Goal: Task Accomplishment & Management: Manage account settings

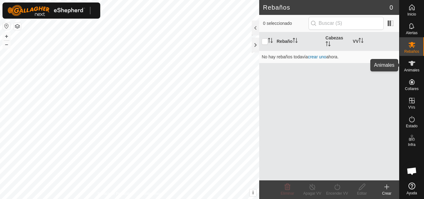
click at [413, 62] on icon at bounding box center [412, 63] width 7 height 5
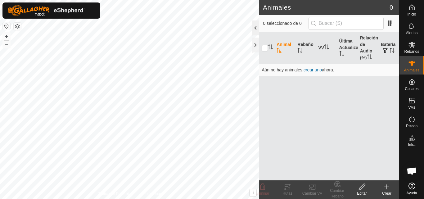
click at [256, 32] on div at bounding box center [255, 27] width 7 height 15
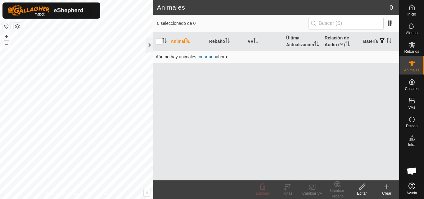
click at [206, 59] on span "crear uno" at bounding box center [207, 56] width 18 height 5
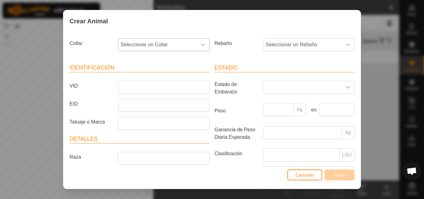
click at [207, 51] on div "dropdown trigger" at bounding box center [203, 45] width 12 height 12
click at [201, 43] on icon "dropdown trigger" at bounding box center [203, 44] width 5 height 5
click at [201, 45] on icon "dropdown trigger" at bounding box center [203, 44] width 5 height 5
click at [201, 44] on icon "dropdown trigger" at bounding box center [203, 44] width 5 height 5
drag, startPoint x: 198, startPoint y: 44, endPoint x: 202, endPoint y: 45, distance: 3.4
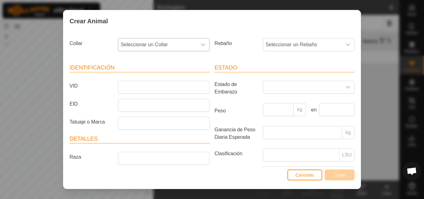
click at [202, 45] on icon "dropdown trigger" at bounding box center [203, 44] width 5 height 5
click at [202, 45] on icon "dropdown trigger" at bounding box center [203, 44] width 4 height 2
click at [201, 44] on icon "dropdown trigger" at bounding box center [203, 44] width 5 height 5
type input "9"
click at [346, 45] on icon "dropdown trigger" at bounding box center [348, 44] width 5 height 5
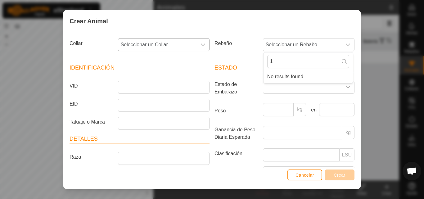
type input "1"
click at [201, 45] on icon "dropdown trigger" at bounding box center [203, 44] width 5 height 5
click at [175, 56] on input "text" at bounding box center [163, 61] width 82 height 13
click at [201, 61] on icon at bounding box center [199, 61] width 5 height 5
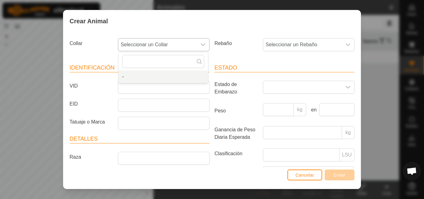
click at [142, 80] on li "-" at bounding box center [163, 77] width 89 height 12
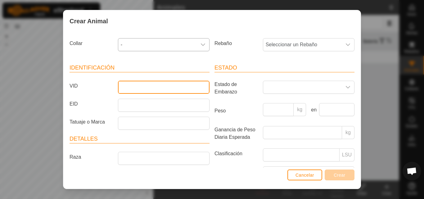
click at [144, 88] on input "VID" at bounding box center [164, 87] width 92 height 13
type input "1132"
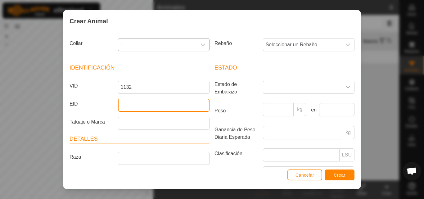
click at [144, 102] on input "EID" at bounding box center [164, 105] width 92 height 13
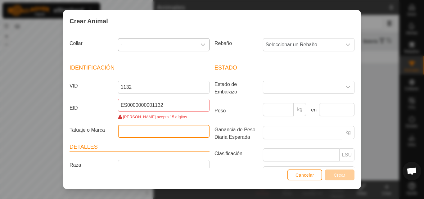
click at [186, 126] on input "Tatuaje o Marca" at bounding box center [164, 131] width 92 height 13
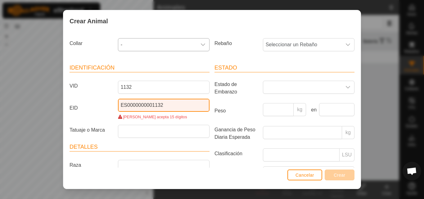
click at [126, 104] on input "ES0000000001132" at bounding box center [164, 105] width 92 height 13
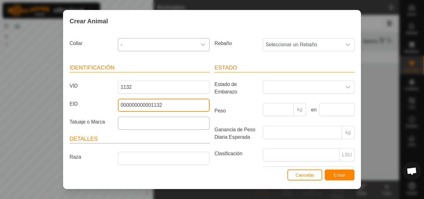
type input "000000000001132"
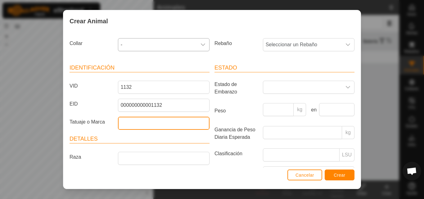
click at [122, 130] on input "Tatuaje o Marca" at bounding box center [164, 123] width 92 height 13
click at [202, 45] on icon "dropdown trigger" at bounding box center [203, 44] width 5 height 5
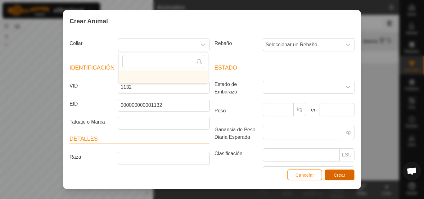
click at [334, 173] on span "Crear" at bounding box center [340, 175] width 12 height 5
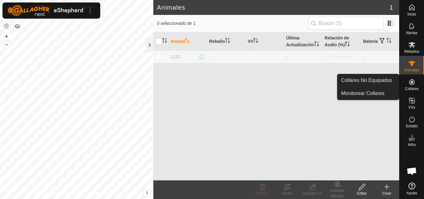
click at [412, 86] on es-neckbands-svg-icon at bounding box center [412, 82] width 11 height 10
click at [376, 92] on link "Monitorear Collares" at bounding box center [368, 93] width 61 height 12
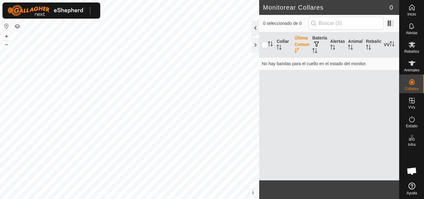
click at [256, 31] on div at bounding box center [255, 27] width 7 height 15
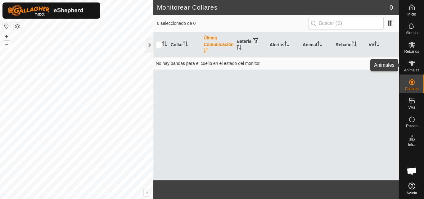
click at [414, 66] on icon at bounding box center [411, 63] width 7 height 7
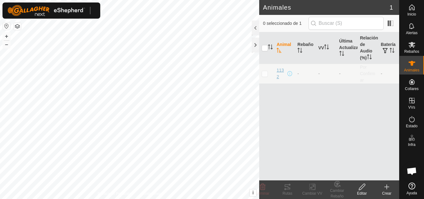
click at [279, 71] on span "1132" at bounding box center [282, 73] width 10 height 13
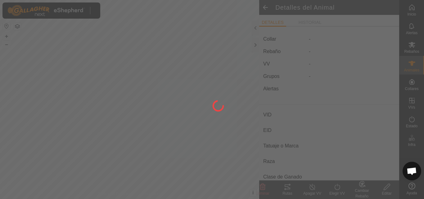
type input "1132"
type input "000000000001132"
type input "-"
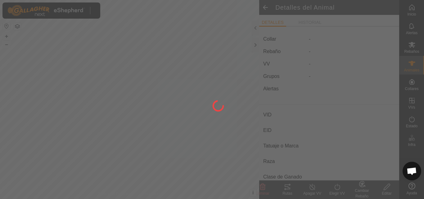
type input "0 kg"
type input "-"
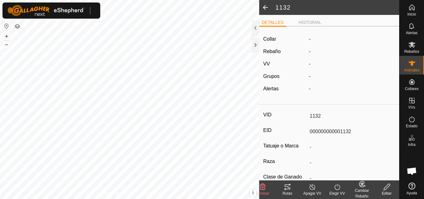
click at [389, 185] on icon at bounding box center [387, 186] width 8 height 7
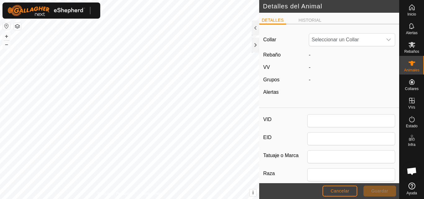
type input "1132"
type input "000000000001132"
type input "0"
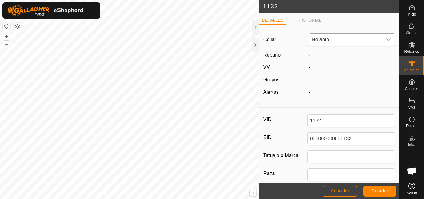
click at [387, 40] on icon "dropdown trigger" at bounding box center [389, 40] width 4 height 2
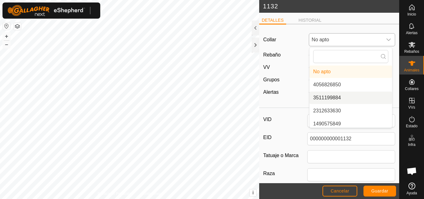
click at [338, 96] on li "3511199884" at bounding box center [351, 98] width 83 height 12
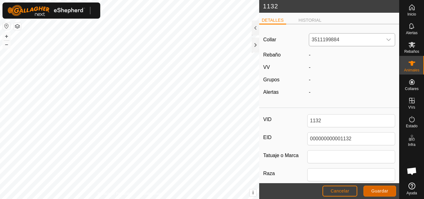
click at [384, 194] on button "Guardar" at bounding box center [380, 191] width 33 height 11
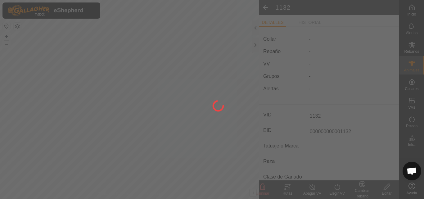
type input "-"
type input "0 kg"
type input "-"
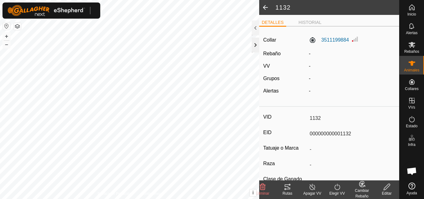
click at [253, 43] on div at bounding box center [255, 45] width 7 height 15
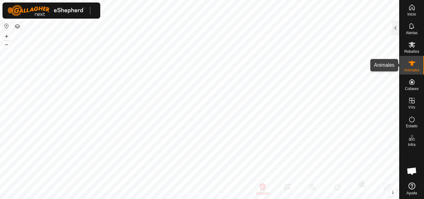
click at [411, 61] on icon at bounding box center [412, 63] width 7 height 5
click at [411, 66] on icon at bounding box center [411, 63] width 7 height 7
click at [395, 31] on div at bounding box center [395, 27] width 7 height 15
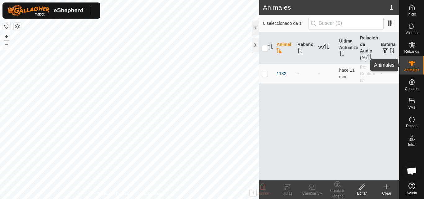
click at [418, 63] on div "Animales" at bounding box center [412, 65] width 25 height 19
click at [253, 41] on div at bounding box center [255, 45] width 7 height 15
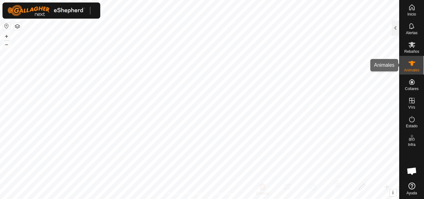
click at [412, 59] on es-animals-svg-icon at bounding box center [412, 63] width 11 height 10
click at [415, 71] on span "Animales" at bounding box center [411, 70] width 15 height 4
click at [413, 60] on icon at bounding box center [411, 63] width 7 height 7
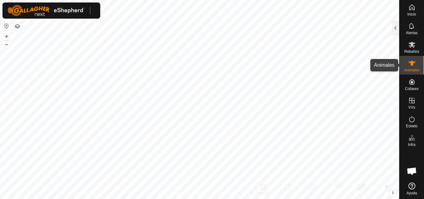
click at [410, 63] on icon at bounding box center [411, 63] width 7 height 7
click at [409, 70] on span "Animales" at bounding box center [411, 70] width 15 height 4
click at [412, 66] on icon at bounding box center [411, 63] width 7 height 7
click at [397, 32] on div at bounding box center [395, 27] width 7 height 15
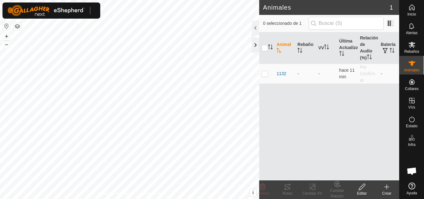
click at [256, 43] on div at bounding box center [255, 45] width 7 height 15
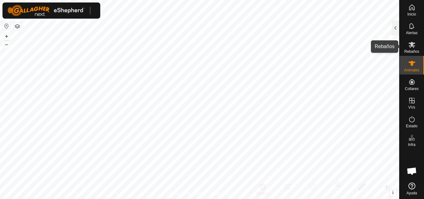
click at [414, 48] on es-mob-svg-icon at bounding box center [412, 45] width 11 height 10
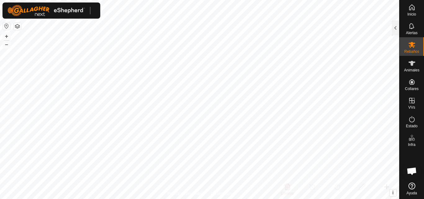
click at [414, 48] on es-mob-svg-icon at bounding box center [412, 45] width 11 height 10
click at [417, 67] on es-animals-svg-icon at bounding box center [412, 63] width 11 height 10
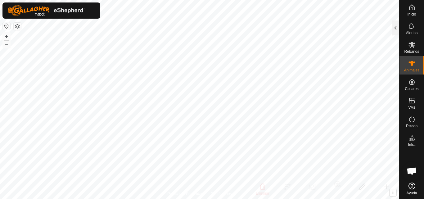
click at [417, 67] on es-animals-svg-icon at bounding box center [412, 63] width 11 height 10
click at [410, 66] on icon at bounding box center [411, 63] width 7 height 7
click at [408, 63] on es-animals-svg-icon at bounding box center [412, 63] width 11 height 10
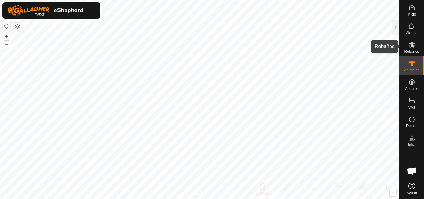
click at [414, 47] on icon at bounding box center [412, 45] width 7 height 6
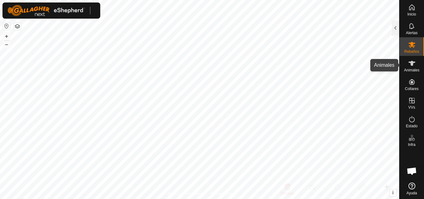
click at [411, 61] on icon at bounding box center [411, 63] width 7 height 7
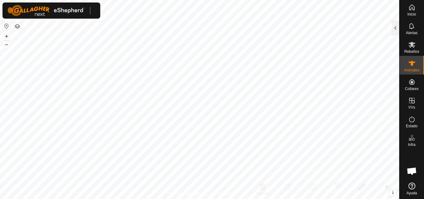
click at [411, 61] on icon at bounding box center [411, 63] width 7 height 7
click at [414, 11] on icon at bounding box center [411, 7] width 7 height 7
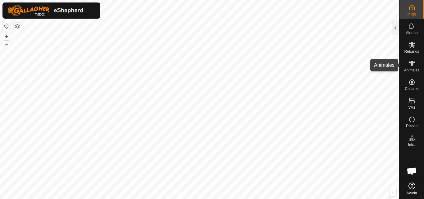
click at [412, 69] on span "Animales" at bounding box center [411, 70] width 15 height 4
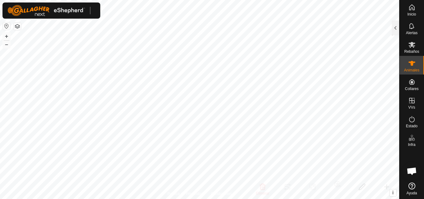
click at [412, 69] on span "Animales" at bounding box center [411, 70] width 15 height 4
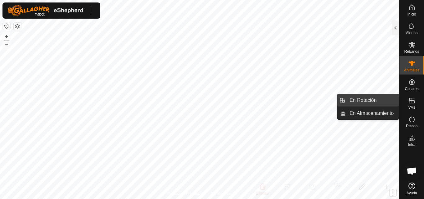
click at [386, 101] on link "En Rotación" at bounding box center [372, 100] width 53 height 12
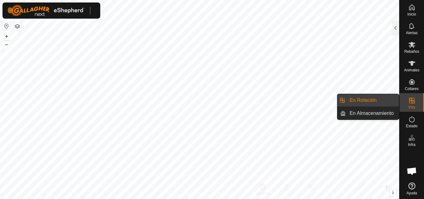
click at [386, 101] on link "En Rotación" at bounding box center [372, 100] width 53 height 12
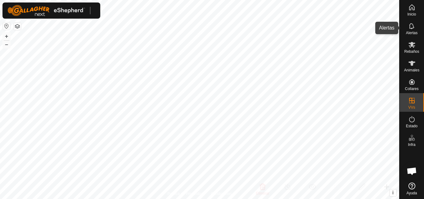
click at [409, 31] on span "Alertas" at bounding box center [411, 33] width 11 height 4
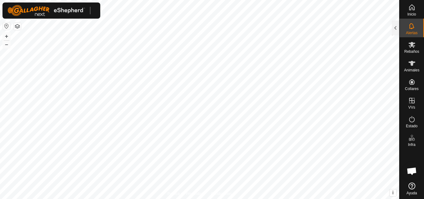
click at [409, 31] on span "Alertas" at bounding box center [411, 33] width 11 height 4
click at [408, 15] on span "Inicio" at bounding box center [411, 14] width 9 height 4
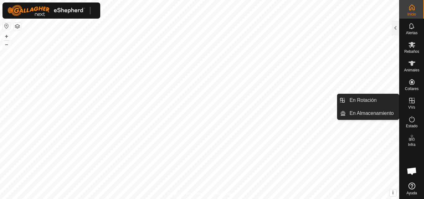
click at [410, 100] on icon at bounding box center [411, 100] width 7 height 7
click at [377, 101] on link "En Rotación" at bounding box center [372, 100] width 53 height 12
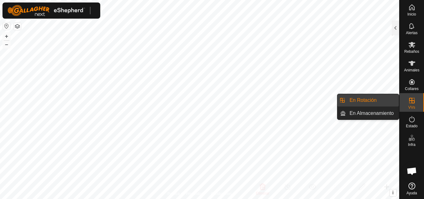
click at [376, 101] on span "En Rotación" at bounding box center [363, 100] width 27 height 7
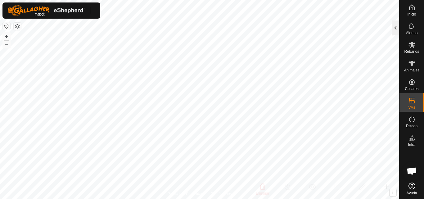
click at [398, 31] on div at bounding box center [395, 27] width 7 height 15
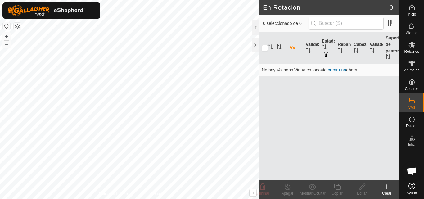
click at [385, 186] on icon at bounding box center [386, 186] width 7 height 7
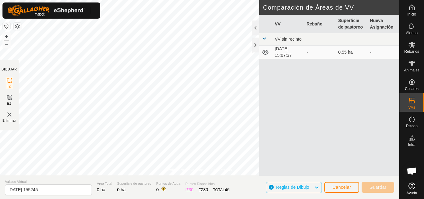
click at [4, 112] on div "Política de Privacidad Contáctenos + – ⇧ i This application includes HERE Maps.…" at bounding box center [199, 99] width 399 height 199
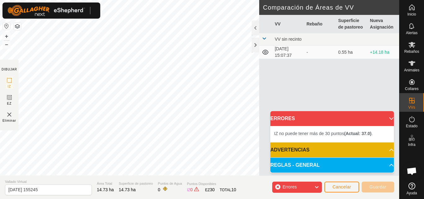
click at [337, 144] on p-accordion-header "ADVERTENCIAS" at bounding box center [333, 150] width 124 height 15
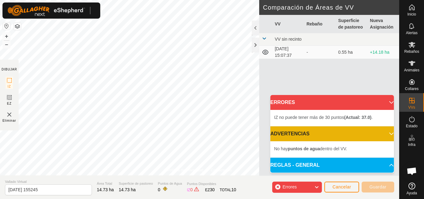
click at [378, 165] on p-accordion-header "REGLAS - GENERAL" at bounding box center [333, 165] width 124 height 15
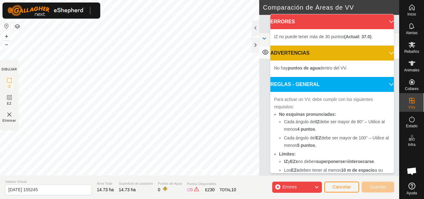
click at [304, 184] on div "Errores" at bounding box center [297, 187] width 50 height 11
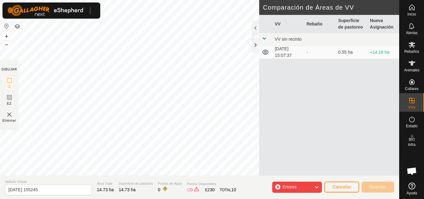
click at [154, 193] on div "Política de Privacidad Contáctenos + – ⇧ i This application includes HERE Maps.…" at bounding box center [199, 99] width 399 height 199
click at [45, 199] on html "Inicio Alertas Rebaños Animales Collares VVs Estado Infra Ayuda Política de Pri…" at bounding box center [212, 99] width 424 height 199
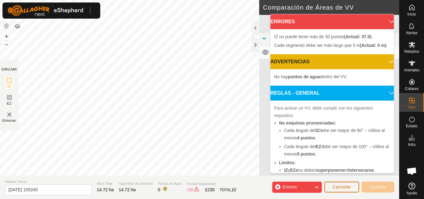
click at [352, 187] on button "Cancelar" at bounding box center [342, 187] width 35 height 11
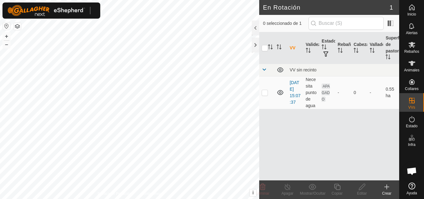
click at [389, 186] on icon at bounding box center [386, 186] width 7 height 7
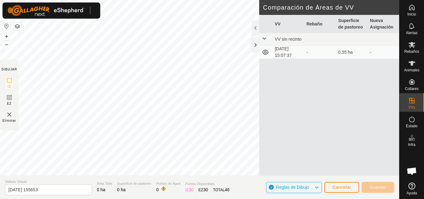
click at [233, 0] on html "Inicio Alertas Rebaños Animales Collares VVs Estado Infra Ayuda Política de Pri…" at bounding box center [212, 99] width 424 height 199
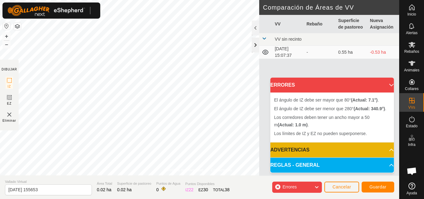
click at [255, 45] on div at bounding box center [255, 45] width 7 height 15
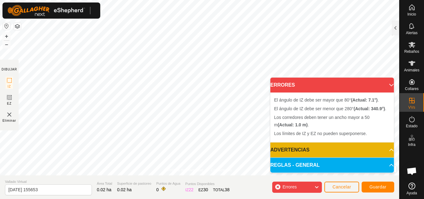
click at [388, 84] on p-accordion-header "ERRORES" at bounding box center [333, 85] width 124 height 15
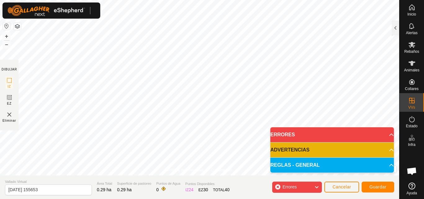
click at [232, 0] on html "Inicio Alertas Rebaños Animales Collares VVs Estado Infra Ayuda Política de Pri…" at bounding box center [212, 99] width 424 height 199
click at [7, 117] on img at bounding box center [9, 114] width 7 height 7
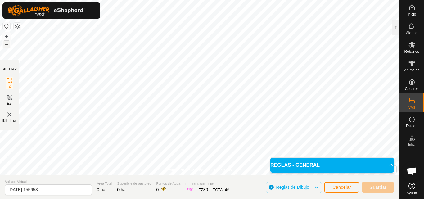
click at [4, 46] on button "–" at bounding box center [6, 44] width 7 height 7
click at [6, 35] on button "+" at bounding box center [6, 36] width 7 height 7
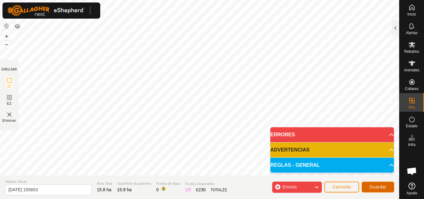
click at [384, 184] on button "Guardar" at bounding box center [378, 187] width 33 height 11
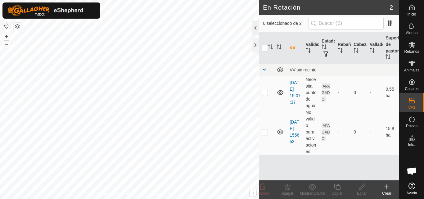
click at [256, 27] on div at bounding box center [255, 27] width 7 height 15
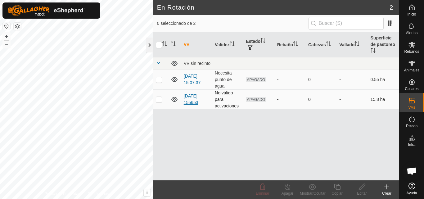
click at [196, 100] on link "[DATE] 155653" at bounding box center [191, 98] width 15 height 11
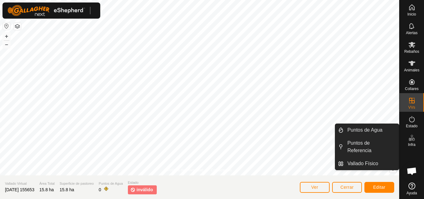
click at [410, 136] on icon at bounding box center [411, 137] width 7 height 7
click at [371, 133] on link "Puntos de Agua" at bounding box center [371, 130] width 55 height 12
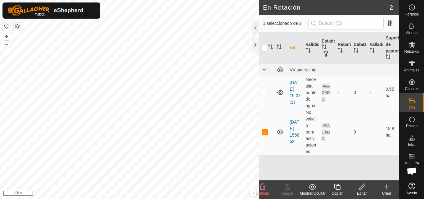
checkbox input "false"
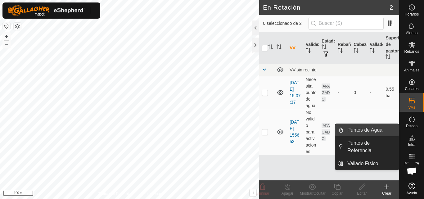
click at [375, 128] on link "Puntos de Agua" at bounding box center [371, 130] width 55 height 12
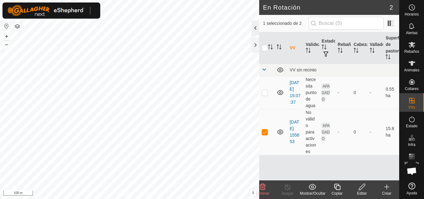
click at [252, 31] on div at bounding box center [255, 27] width 7 height 15
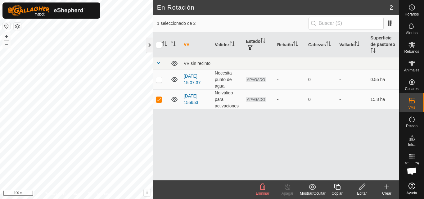
click at [365, 189] on icon at bounding box center [362, 186] width 8 height 7
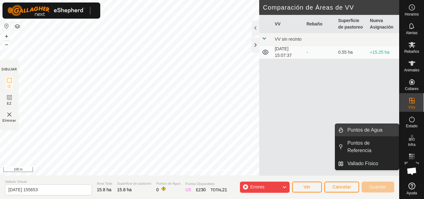
click at [378, 130] on link "Puntos de Agua" at bounding box center [371, 130] width 55 height 12
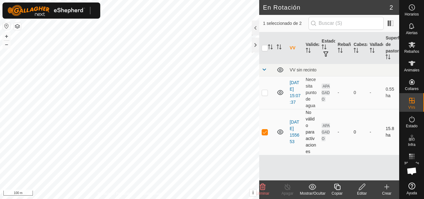
click at [268, 132] on p-tablecheckbox at bounding box center [265, 132] width 6 height 5
checkbox input "true"
click at [362, 191] on div "Editar" at bounding box center [362, 194] width 25 height 6
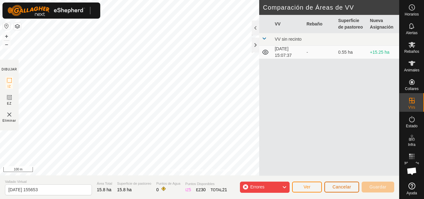
click at [345, 189] on span "Cancelar" at bounding box center [342, 186] width 19 height 5
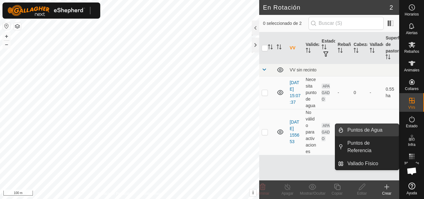
click at [384, 131] on link "Puntos de Agua" at bounding box center [371, 130] width 55 height 12
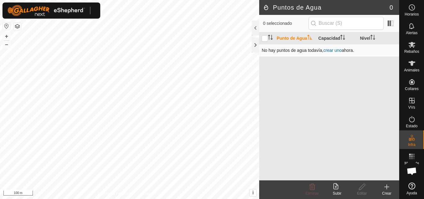
click at [336, 50] on link "crear uno" at bounding box center [333, 50] width 18 height 5
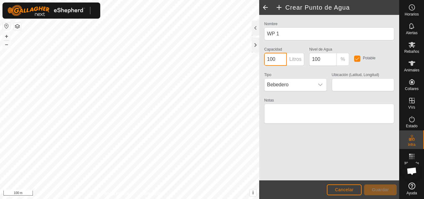
click at [279, 62] on input "100" at bounding box center [275, 59] width 23 height 13
click at [282, 56] on input "100" at bounding box center [275, 59] width 23 height 13
click at [322, 85] on icon "dropdown trigger" at bounding box center [320, 84] width 5 height 5
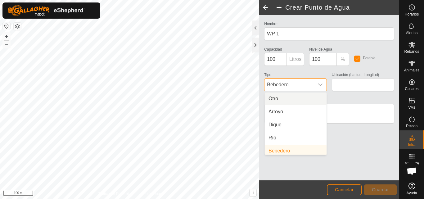
scroll to position [2, 0]
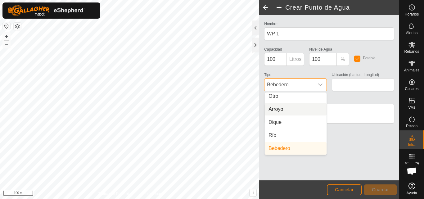
click at [293, 111] on li "Arroyo" at bounding box center [296, 109] width 62 height 12
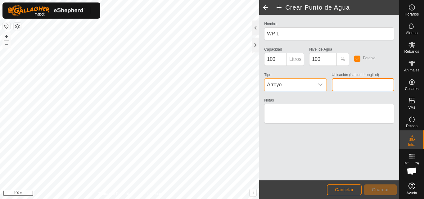
click at [381, 85] on input "Ubicación (Latitud, Longitud)" at bounding box center [363, 84] width 62 height 13
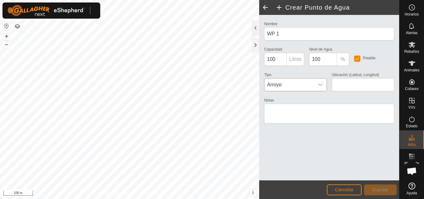
drag, startPoint x: 315, startPoint y: 152, endPoint x: 368, endPoint y: 104, distance: 72.1
click at [315, 152] on div "Nombre WP 1 Capacidad 100 Litros Nivel de Agua 100 % Potable Tipo [PERSON_NAME]…" at bounding box center [329, 98] width 140 height 166
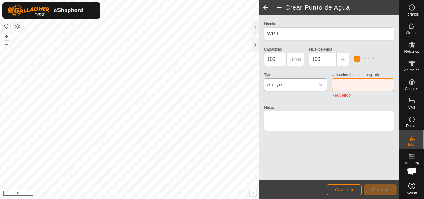
click at [364, 84] on input "Ubicación (Latitud, Longitud)" at bounding box center [363, 84] width 62 height 13
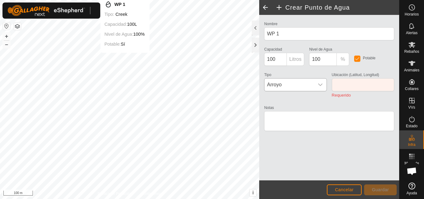
type input "42.715179, -0.714470"
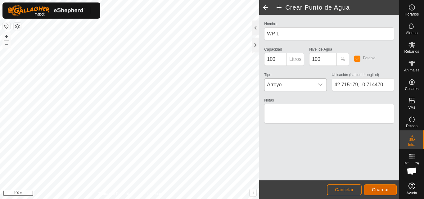
click at [382, 189] on span "Guardar" at bounding box center [380, 189] width 17 height 5
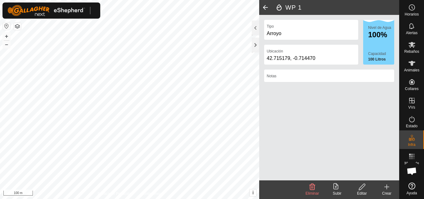
click at [170, 199] on html "Horarios Alertas Rebaños Animales Collares VVs Estado Infra Mapa de Calor Ayuda…" at bounding box center [212, 99] width 424 height 199
click at [334, 183] on icon at bounding box center [336, 186] width 5 height 6
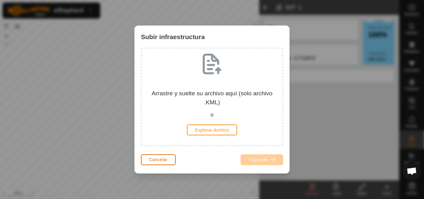
click at [172, 159] on button "Cancelar" at bounding box center [158, 159] width 35 height 11
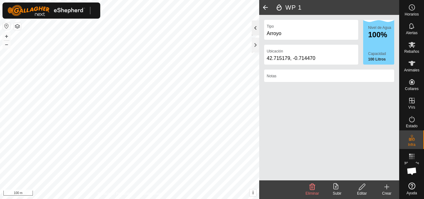
click at [256, 30] on div at bounding box center [255, 27] width 7 height 15
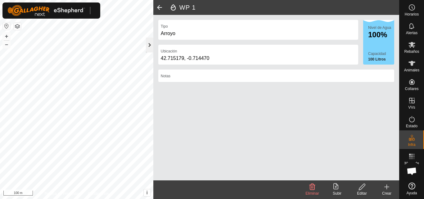
click at [146, 41] on div at bounding box center [149, 45] width 7 height 15
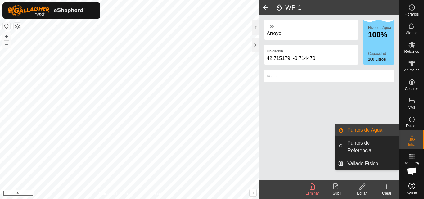
click at [413, 136] on icon at bounding box center [412, 136] width 2 height 2
click at [371, 133] on link "Puntos de Agua" at bounding box center [371, 130] width 55 height 12
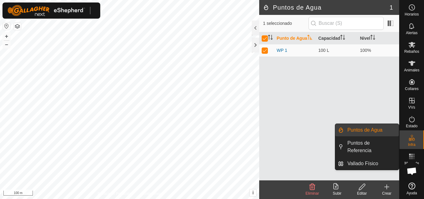
click at [395, 132] on link "Puntos de Agua" at bounding box center [371, 130] width 55 height 12
click at [372, 129] on link "Puntos de Agua" at bounding box center [371, 130] width 55 height 12
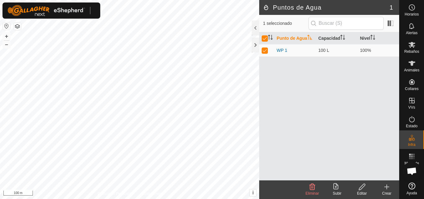
click at [386, 192] on div "Crear" at bounding box center [387, 194] width 25 height 6
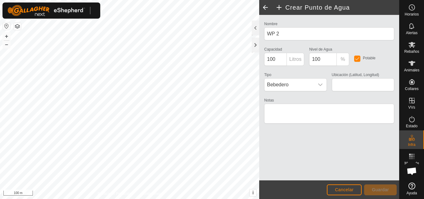
type input "42.717289, -0.712487"
click at [378, 187] on span "Guardar" at bounding box center [380, 189] width 17 height 5
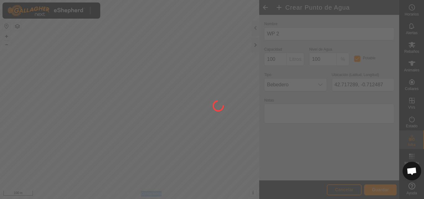
click at [378, 187] on div at bounding box center [212, 99] width 424 height 199
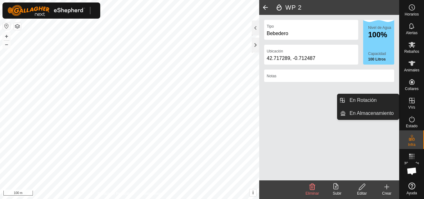
click at [409, 103] on icon at bounding box center [411, 100] width 7 height 7
click at [377, 102] on link "En Rotación" at bounding box center [372, 100] width 53 height 12
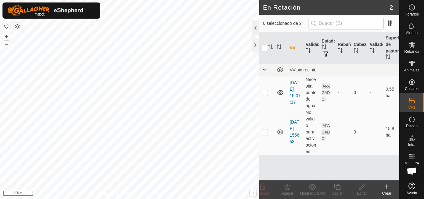
click at [257, 30] on div at bounding box center [255, 27] width 7 height 15
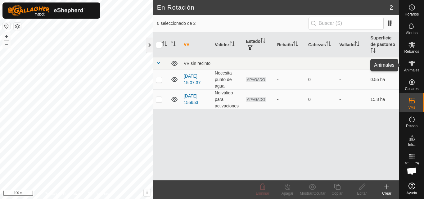
click at [408, 69] on span "Animales" at bounding box center [411, 70] width 15 height 4
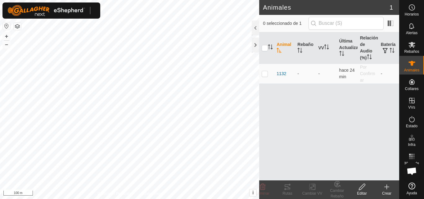
click at [388, 186] on icon at bounding box center [386, 186] width 7 height 7
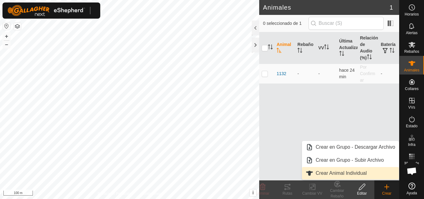
click at [343, 170] on link "Crear Animal Individual" at bounding box center [350, 173] width 97 height 12
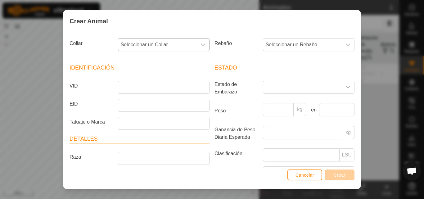
click at [202, 42] on icon "dropdown trigger" at bounding box center [203, 44] width 5 height 5
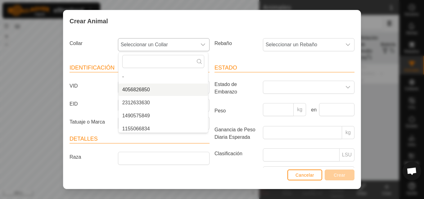
click at [135, 90] on li "4056826850" at bounding box center [163, 90] width 89 height 12
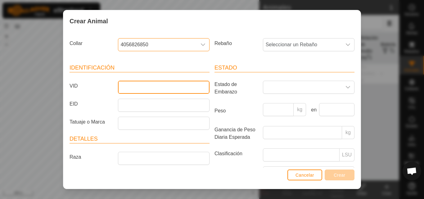
click at [155, 90] on input "VID" at bounding box center [164, 87] width 92 height 13
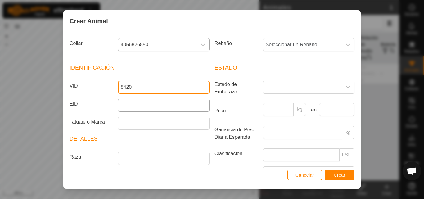
type input "8420"
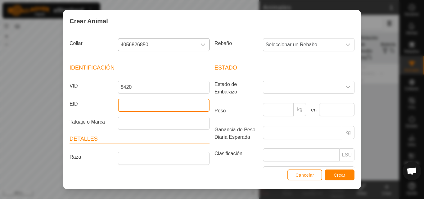
click at [157, 105] on input "EID" at bounding box center [164, 105] width 92 height 13
type input "000000000008420"
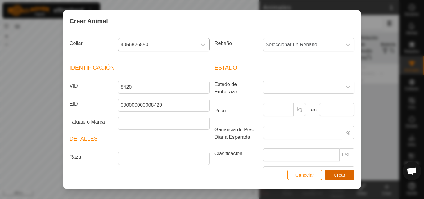
click at [343, 176] on span "Crear" at bounding box center [340, 175] width 12 height 5
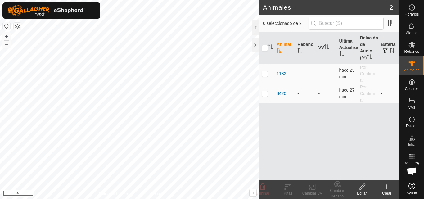
click at [385, 187] on icon at bounding box center [387, 187] width 4 height 0
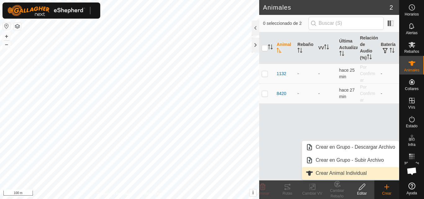
click at [359, 170] on link "Crear Animal Individual" at bounding box center [350, 173] width 97 height 12
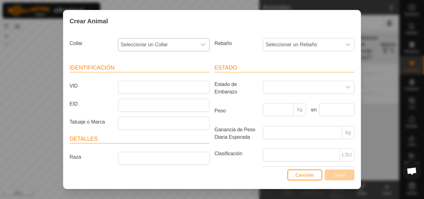
click at [202, 44] on icon "dropdown trigger" at bounding box center [203, 44] width 5 height 5
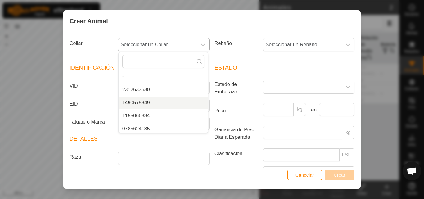
click at [149, 102] on li "1490575849" at bounding box center [163, 103] width 89 height 12
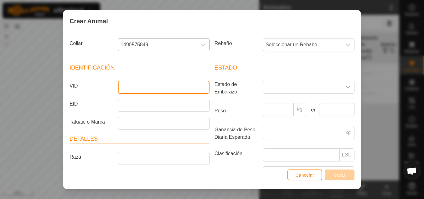
click at [174, 89] on input "VID" at bounding box center [164, 87] width 92 height 13
type input "5664"
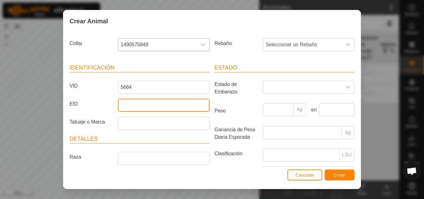
click at [172, 104] on input "EID" at bounding box center [164, 105] width 92 height 13
type input "000000000005664"
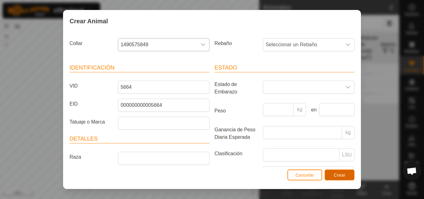
click at [342, 176] on span "Crear" at bounding box center [340, 175] width 12 height 5
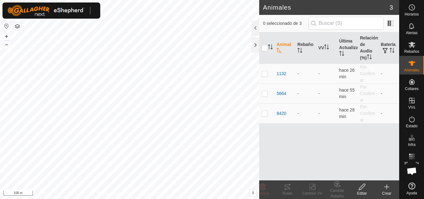
click at [385, 186] on icon at bounding box center [386, 186] width 7 height 7
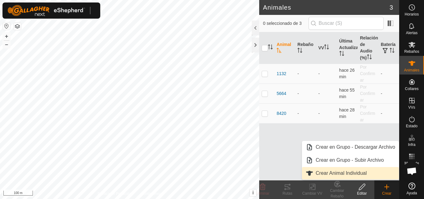
click at [375, 174] on link "Crear Animal Individual" at bounding box center [350, 173] width 97 height 12
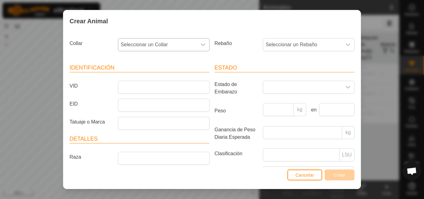
click at [201, 46] on icon "dropdown trigger" at bounding box center [203, 44] width 5 height 5
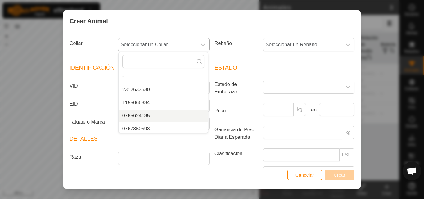
scroll to position [2, 0]
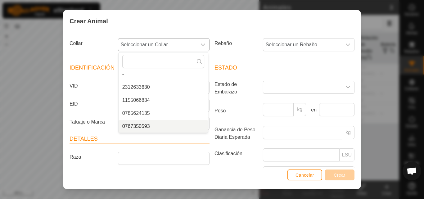
click at [149, 127] on li "0767350593" at bounding box center [163, 126] width 89 height 12
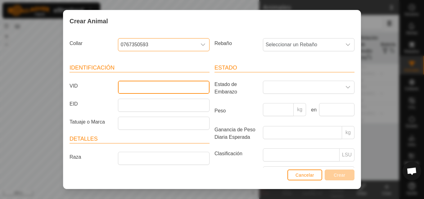
click at [187, 85] on input "VID" at bounding box center [164, 87] width 92 height 13
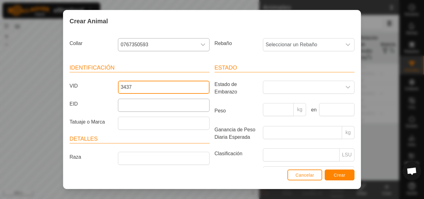
type input "3437"
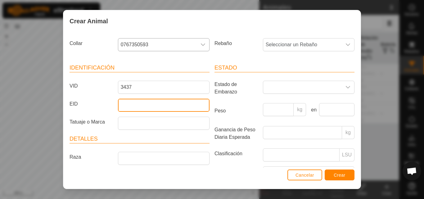
click at [186, 103] on input "EID" at bounding box center [164, 105] width 92 height 13
type input "000000000003437"
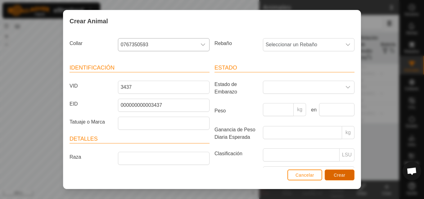
click at [336, 178] on button "Crear" at bounding box center [340, 175] width 30 height 11
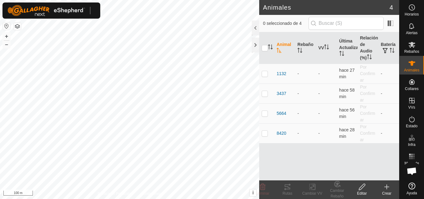
click at [390, 189] on icon at bounding box center [386, 186] width 7 height 7
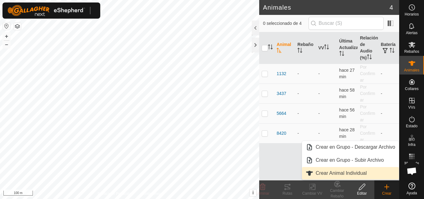
click at [358, 170] on link "Crear Animal Individual" at bounding box center [350, 173] width 97 height 12
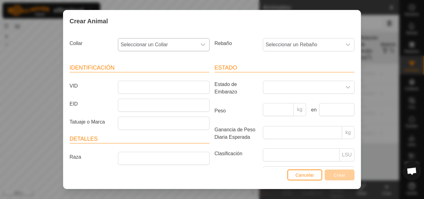
click at [201, 43] on icon "dropdown trigger" at bounding box center [203, 44] width 5 height 5
click at [161, 89] on li "2312633630" at bounding box center [163, 90] width 89 height 12
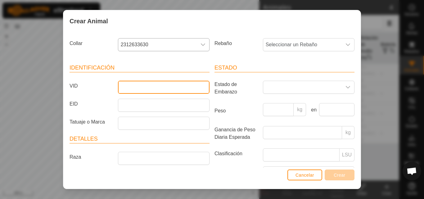
click at [162, 82] on input "VID" at bounding box center [164, 87] width 92 height 13
type input "0408"
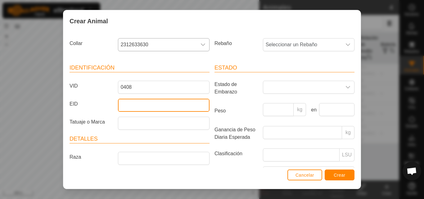
click at [162, 103] on input "EID" at bounding box center [164, 105] width 92 height 13
type input "000000000000408"
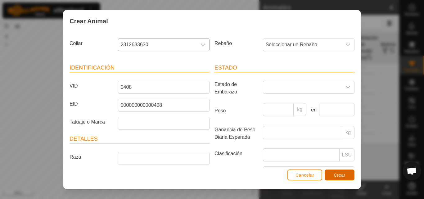
click at [336, 175] on span "Crear" at bounding box center [340, 175] width 12 height 5
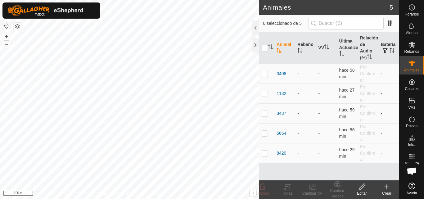
click at [386, 188] on icon at bounding box center [386, 186] width 7 height 7
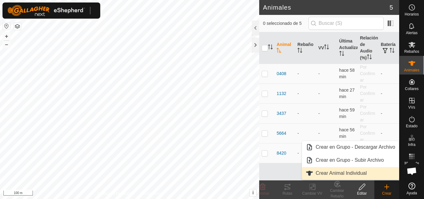
click at [362, 174] on link "Crear Animal Individual" at bounding box center [350, 173] width 97 height 12
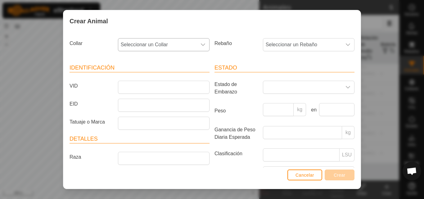
click at [201, 45] on icon "dropdown trigger" at bounding box center [203, 44] width 4 height 2
click at [180, 88] on li "1155066834" at bounding box center [163, 90] width 89 height 12
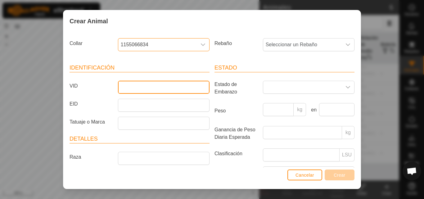
click at [179, 88] on input "VID" at bounding box center [164, 87] width 92 height 13
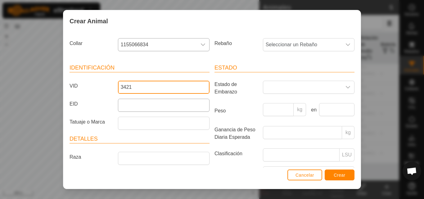
type input "3421"
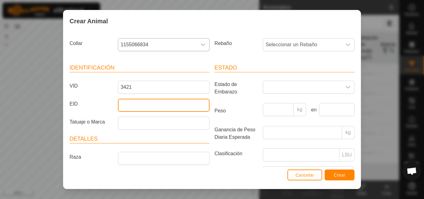
click at [179, 102] on input "EID" at bounding box center [164, 105] width 92 height 13
type input "000000000003421"
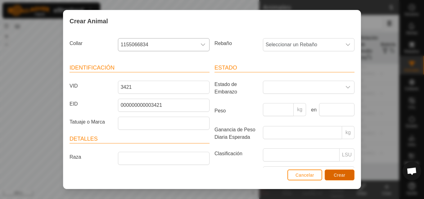
click at [334, 173] on span "Crear" at bounding box center [340, 175] width 12 height 5
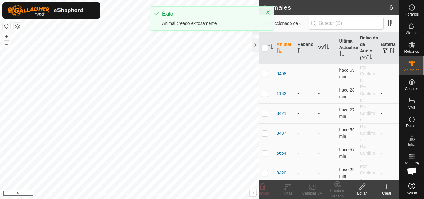
click at [253, 33] on div "Éxito Animal creado exitosamente" at bounding box center [212, 21] width 124 height 30
click at [258, 34] on div "Éxito Animal creado exitosamente" at bounding box center [212, 21] width 124 height 30
click at [270, 12] on icon "Close" at bounding box center [268, 12] width 5 height 5
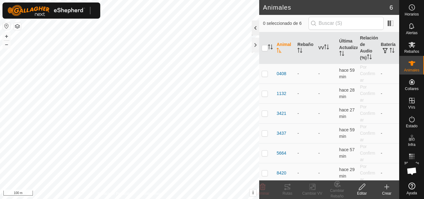
click at [257, 27] on div at bounding box center [255, 27] width 7 height 15
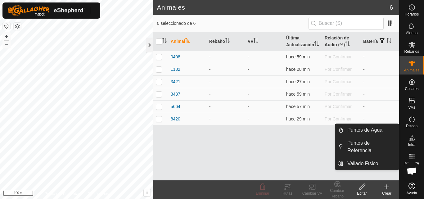
click at [157, 60] on td at bounding box center [160, 57] width 15 height 12
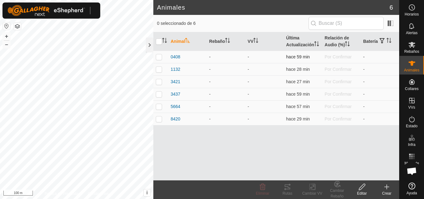
checkbox input "true"
click at [159, 72] on p-checkbox at bounding box center [159, 69] width 6 height 5
checkbox input "true"
click at [161, 84] on p-checkbox at bounding box center [159, 81] width 6 height 5
checkbox input "true"
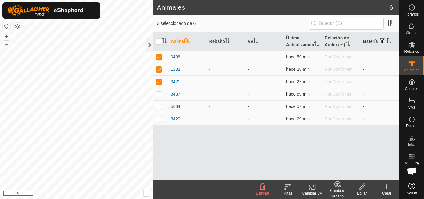
click at [161, 97] on p-checkbox at bounding box center [159, 94] width 6 height 5
checkbox input "true"
click at [161, 109] on p-checkbox at bounding box center [159, 106] width 6 height 5
checkbox input "true"
click at [161, 125] on td at bounding box center [160, 119] width 15 height 12
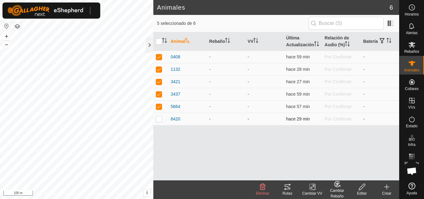
checkbox input "true"
click at [161, 125] on td at bounding box center [160, 119] width 15 height 12
checkbox input "false"
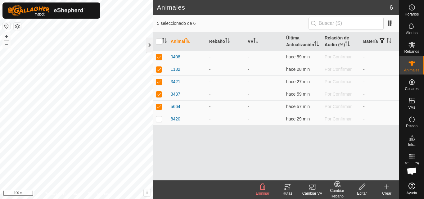
click at [161, 125] on td at bounding box center [160, 119] width 15 height 12
checkbox input "true"
click at [319, 191] on div "Cambiar VV" at bounding box center [312, 194] width 25 height 6
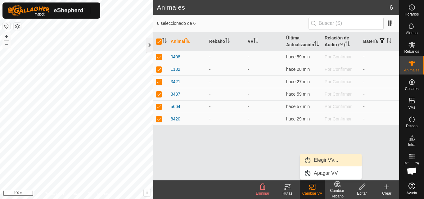
click at [327, 160] on link "Elegir VV..." at bounding box center [330, 160] width 61 height 12
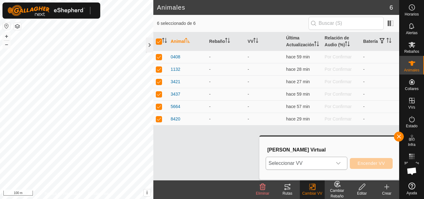
click at [338, 164] on icon "dropdown trigger" at bounding box center [338, 163] width 4 height 2
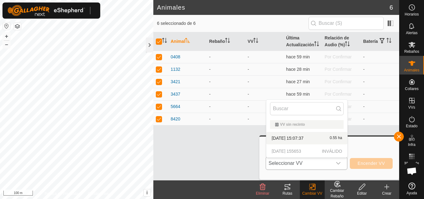
click at [310, 149] on p-selectitem "[DATE] 155653 INVÁLIDO" at bounding box center [306, 151] width 81 height 12
click at [149, 46] on div at bounding box center [149, 45] width 7 height 15
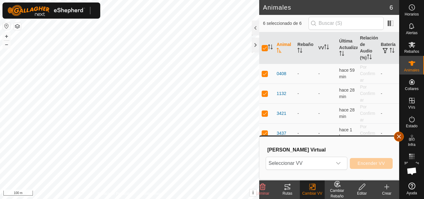
click at [397, 134] on button "button" at bounding box center [399, 137] width 10 height 10
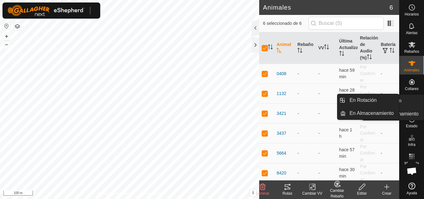
click at [412, 111] on div "VVs" at bounding box center [412, 102] width 25 height 19
click at [389, 107] on ul "En Rotación En Almacenamiento" at bounding box center [368, 106] width 61 height 25
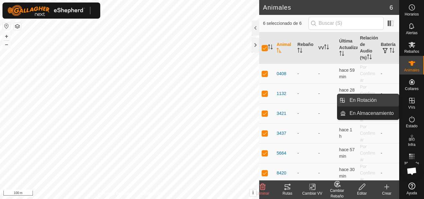
click at [375, 100] on link "En Rotación" at bounding box center [372, 100] width 53 height 12
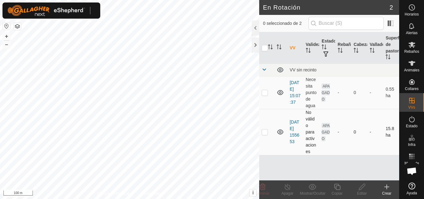
click at [271, 136] on td at bounding box center [266, 132] width 15 height 46
checkbox input "true"
drag, startPoint x: 362, startPoint y: 185, endPoint x: 366, endPoint y: 189, distance: 5.9
click at [366, 189] on icon at bounding box center [362, 186] width 8 height 7
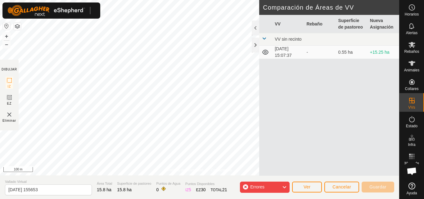
click at [281, 187] on div "Errores" at bounding box center [265, 187] width 50 height 11
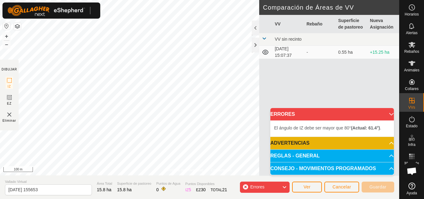
click at [231, 0] on html "Horarios Alertas Rebaños Animales Collares VVs Estado Infra Mapa de Calor Ayuda…" at bounding box center [212, 99] width 424 height 199
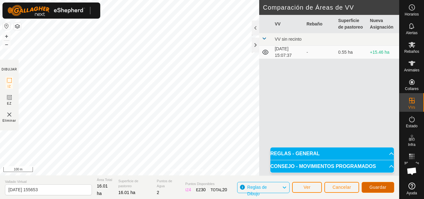
click at [371, 186] on span "Guardar" at bounding box center [378, 187] width 17 height 5
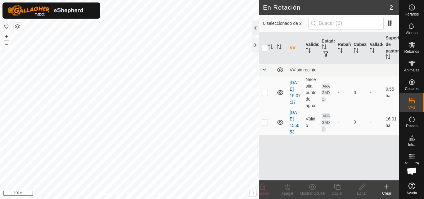
click at [253, 25] on div at bounding box center [255, 27] width 7 height 15
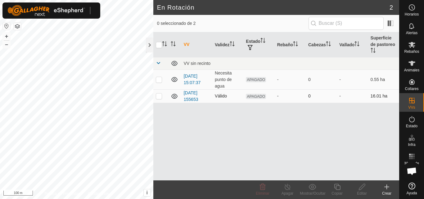
click at [168, 99] on td at bounding box center [174, 95] width 13 height 13
click at [157, 97] on p-checkbox at bounding box center [159, 95] width 6 height 5
checkbox input "true"
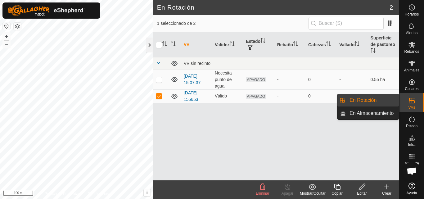
drag, startPoint x: 371, startPoint y: 102, endPoint x: 375, endPoint y: 102, distance: 4.0
click at [375, 102] on link "En Rotación" at bounding box center [372, 100] width 53 height 12
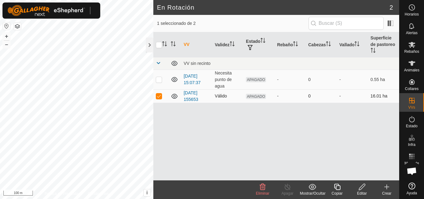
click at [234, 93] on td "Válido" at bounding box center [227, 95] width 31 height 13
click at [416, 67] on es-animals-svg-icon at bounding box center [412, 63] width 11 height 10
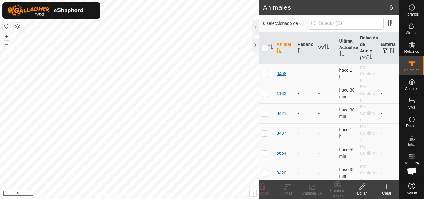
click at [278, 75] on span "0408" at bounding box center [282, 74] width 10 height 7
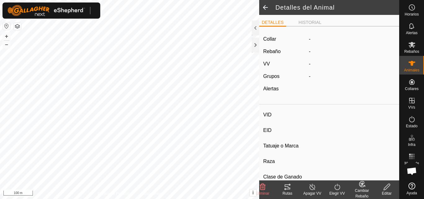
type input "0408"
type input "000000000000408"
type input "-"
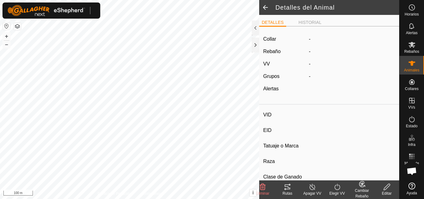
type input "0 kg"
type input "-"
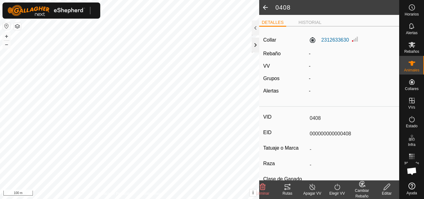
click at [257, 44] on div at bounding box center [255, 45] width 7 height 15
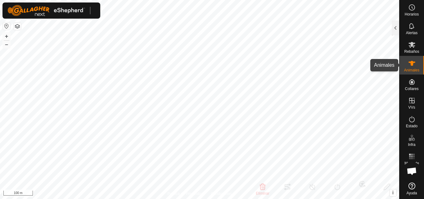
click at [414, 65] on icon at bounding box center [411, 63] width 7 height 7
click at [409, 64] on icon at bounding box center [411, 63] width 7 height 7
click at [411, 57] on div "Animales" at bounding box center [412, 65] width 25 height 19
click at [411, 65] on icon at bounding box center [412, 63] width 7 height 5
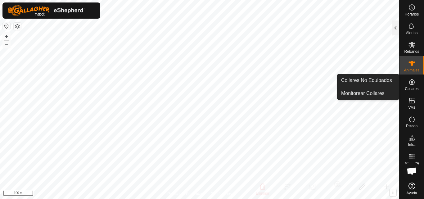
click at [413, 85] on icon at bounding box center [411, 81] width 7 height 7
click at [411, 84] on icon at bounding box center [412, 82] width 6 height 6
click at [378, 92] on link "Monitorear Collares" at bounding box center [368, 93] width 61 height 12
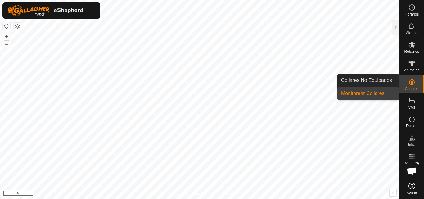
click at [368, 95] on link "Monitorear Collares" at bounding box center [368, 93] width 61 height 12
click at [359, 92] on link "Monitorear Collares" at bounding box center [368, 93] width 61 height 12
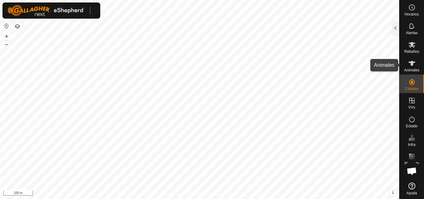
click at [409, 62] on icon at bounding box center [412, 63] width 7 height 5
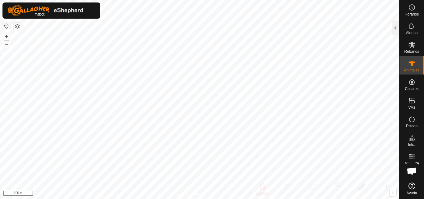
click at [411, 64] on icon at bounding box center [412, 63] width 7 height 5
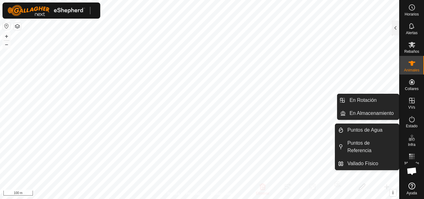
click at [409, 103] on icon at bounding box center [411, 100] width 7 height 7
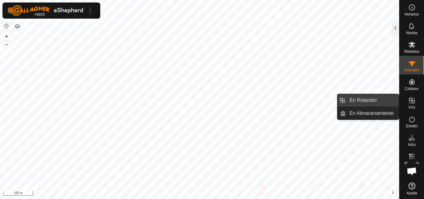
click at [384, 99] on link "En Rotación" at bounding box center [372, 100] width 53 height 12
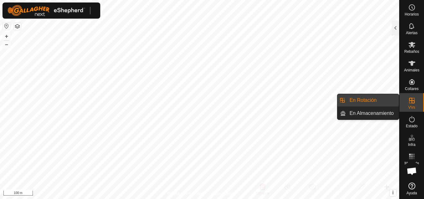
click at [369, 101] on link "En Rotación" at bounding box center [372, 100] width 53 height 12
click at [376, 99] on link "En Rotación" at bounding box center [372, 100] width 53 height 12
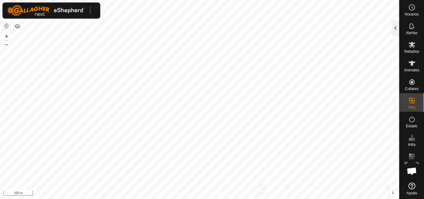
click at [393, 35] on div at bounding box center [395, 27] width 7 height 15
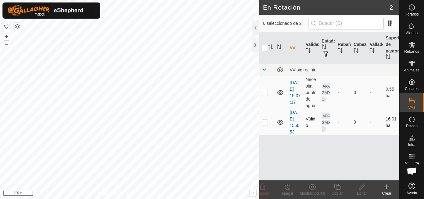
click at [265, 128] on td at bounding box center [266, 122] width 15 height 26
checkbox input "true"
click at [254, 24] on div at bounding box center [255, 27] width 7 height 15
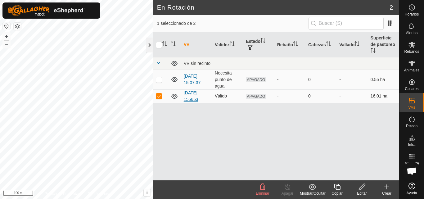
click at [193, 98] on link "[DATE] 155653" at bounding box center [191, 95] width 15 height 11
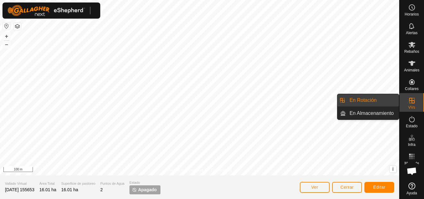
click at [413, 105] on es-virtualpaddocks-svg-icon at bounding box center [412, 101] width 11 height 10
click at [379, 103] on link "En Rotación" at bounding box center [372, 100] width 53 height 12
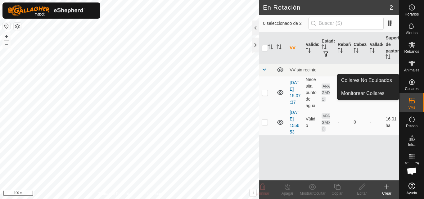
click at [412, 80] on icon at bounding box center [412, 82] width 6 height 6
click at [380, 90] on span "Monitorear Collares" at bounding box center [362, 93] width 43 height 7
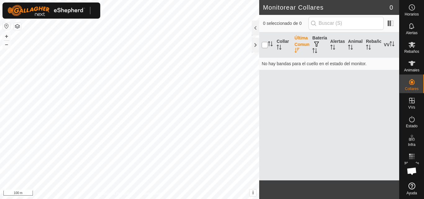
click at [264, 44] on input "checkbox" at bounding box center [265, 45] width 6 height 6
click at [263, 44] on input "checkbox" at bounding box center [265, 45] width 6 height 6
click at [280, 48] on icon "Activar para ordenar" at bounding box center [280, 47] width 1 height 5
click at [280, 48] on icon "Activar para ordenar" at bounding box center [279, 47] width 5 height 5
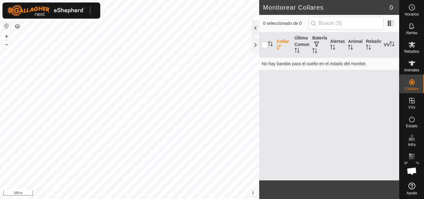
click at [257, 29] on div at bounding box center [255, 27] width 7 height 15
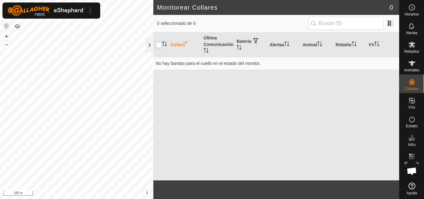
click at [161, 45] on input "checkbox" at bounding box center [159, 45] width 6 height 6
checkbox input "false"
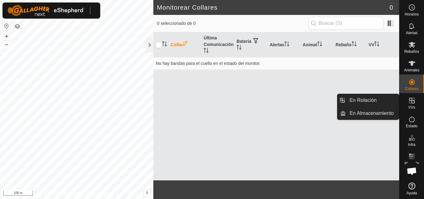
click at [414, 99] on icon at bounding box center [411, 100] width 7 height 7
click at [365, 101] on link "En Rotación" at bounding box center [372, 100] width 53 height 12
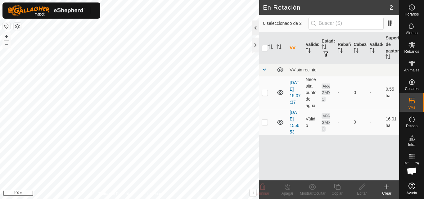
click at [253, 27] on div at bounding box center [255, 27] width 7 height 15
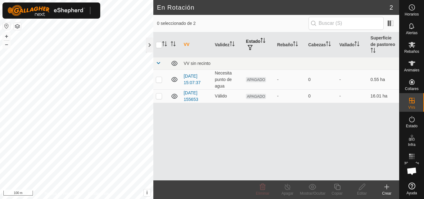
click at [258, 37] on th "Estado" at bounding box center [258, 44] width 31 height 25
click at [161, 96] on p-checkbox at bounding box center [159, 95] width 6 height 5
checkbox input "true"
click at [258, 94] on td "APAGADO" at bounding box center [258, 95] width 31 height 13
click at [266, 140] on div "VV Validez Estado Rebaño [PERSON_NAME] Superficie de pastoreo VV sin recinto [D…" at bounding box center [276, 106] width 246 height 148
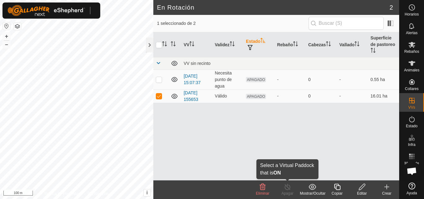
click at [289, 185] on icon at bounding box center [288, 187] width 6 height 6
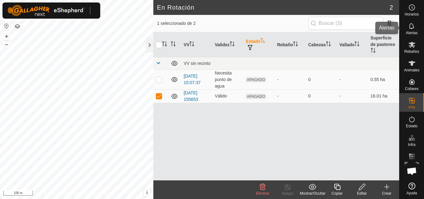
click at [411, 32] on span "Alertas" at bounding box center [411, 33] width 11 height 4
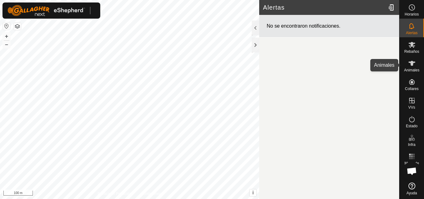
click at [413, 68] on es-animals-svg-icon at bounding box center [412, 63] width 11 height 10
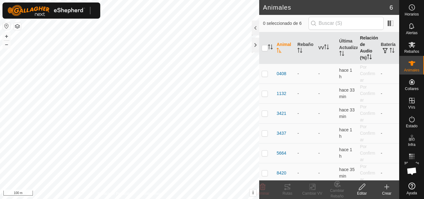
click at [364, 54] on th "Relación de Audio (%)" at bounding box center [368, 48] width 21 height 32
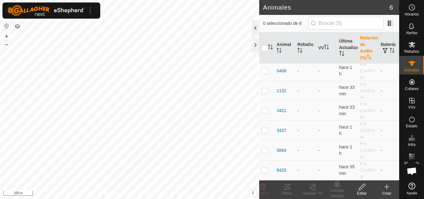
click at [254, 28] on div at bounding box center [255, 27] width 7 height 15
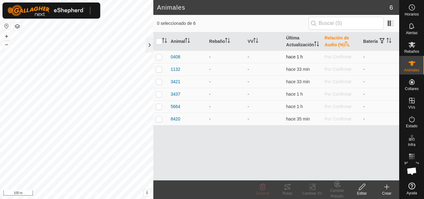
click at [157, 63] on td at bounding box center [160, 57] width 15 height 12
checkbox input "true"
click at [160, 73] on td at bounding box center [160, 69] width 15 height 12
click at [160, 75] on td at bounding box center [160, 69] width 15 height 12
checkbox input "false"
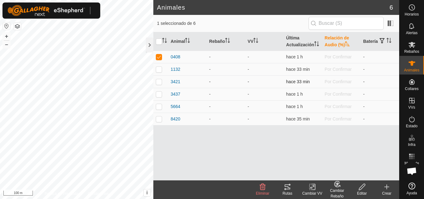
click at [160, 84] on td at bounding box center [160, 81] width 15 height 12
checkbox input "true"
click at [160, 72] on p-checkbox at bounding box center [159, 69] width 6 height 5
checkbox input "true"
click at [162, 113] on td at bounding box center [160, 106] width 15 height 12
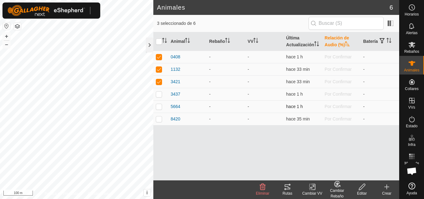
checkbox input "true"
click at [159, 97] on p-checkbox at bounding box center [159, 94] width 6 height 5
checkbox input "true"
click at [160, 125] on td at bounding box center [160, 119] width 15 height 12
checkbox input "true"
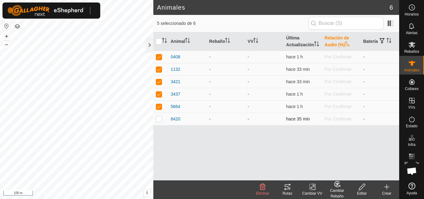
checkbox input "true"
click at [154, 125] on td at bounding box center [160, 119] width 15 height 12
checkbox input "false"
click at [154, 132] on div "Animal Rebaño VV Última Actualización Relación de Audio (%) Batería 0408 - - ha…" at bounding box center [276, 106] width 246 height 148
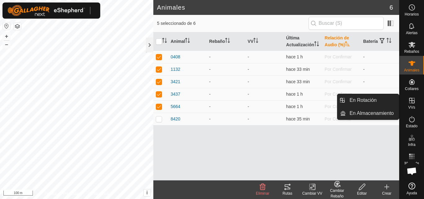
click at [413, 98] on icon at bounding box center [411, 100] width 7 height 7
click at [377, 98] on link "En Rotación" at bounding box center [372, 100] width 53 height 12
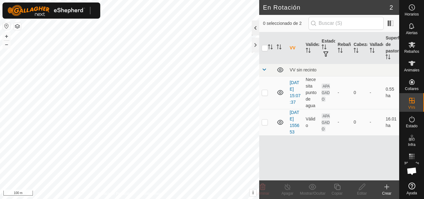
click at [252, 28] on div at bounding box center [255, 27] width 7 height 15
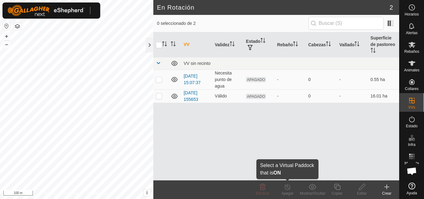
click at [287, 192] on div "Apagar" at bounding box center [287, 194] width 25 height 6
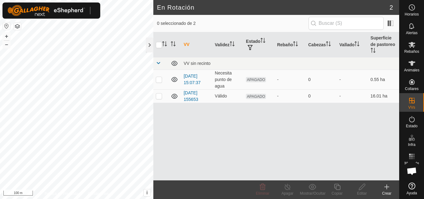
click at [287, 192] on div "Apagar" at bounding box center [287, 194] width 25 height 6
click at [287, 189] on icon at bounding box center [288, 186] width 8 height 7
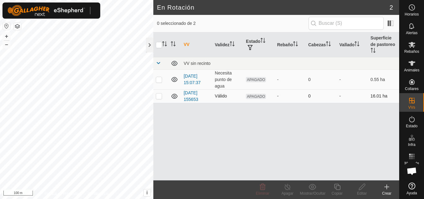
click at [160, 100] on td at bounding box center [160, 95] width 15 height 13
checkbox input "true"
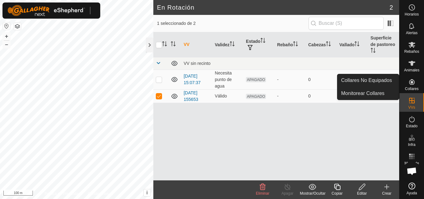
click at [413, 86] on es-neckbands-svg-icon at bounding box center [412, 82] width 11 height 10
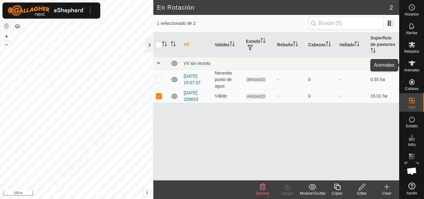
click at [415, 66] on icon at bounding box center [411, 63] width 7 height 7
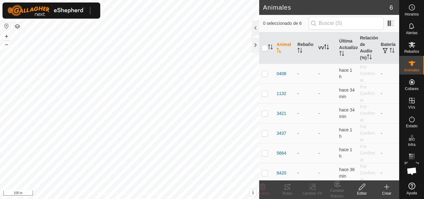
click at [322, 47] on th "VV" at bounding box center [326, 48] width 21 height 32
click at [305, 45] on th "Rebaño" at bounding box center [305, 48] width 21 height 32
click at [263, 52] on th at bounding box center [266, 48] width 15 height 32
click at [265, 49] on input "checkbox" at bounding box center [265, 48] width 6 height 6
checkbox input "true"
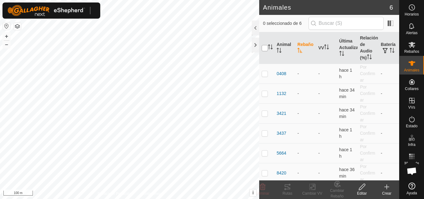
checkbox input "true"
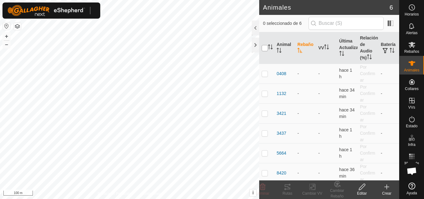
checkbox input "true"
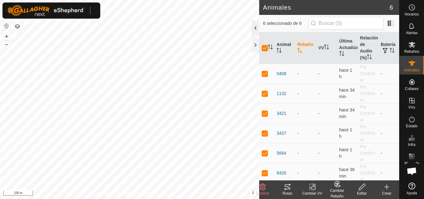
click at [256, 34] on div at bounding box center [255, 27] width 7 height 15
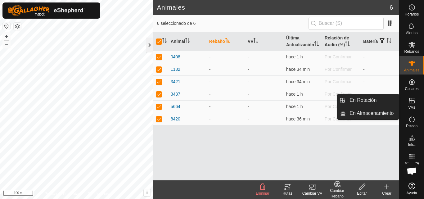
click at [412, 99] on icon at bounding box center [412, 101] width 6 height 6
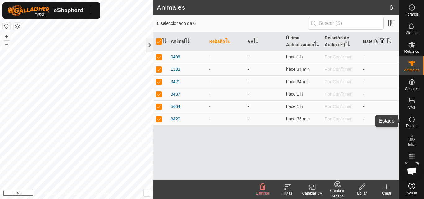
click at [409, 122] on icon at bounding box center [411, 119] width 7 height 7
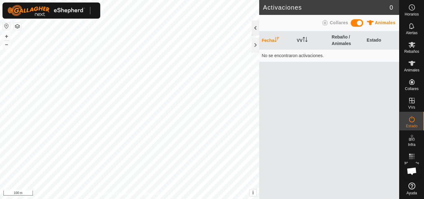
click at [255, 32] on div at bounding box center [255, 27] width 7 height 15
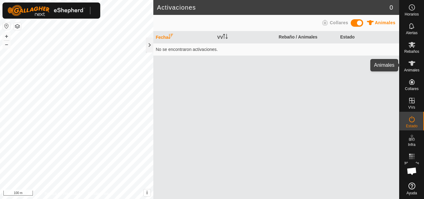
click at [415, 66] on icon at bounding box center [411, 63] width 7 height 7
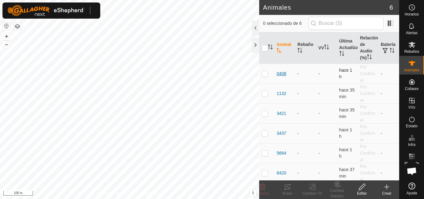
click at [283, 74] on span "0408" at bounding box center [282, 74] width 10 height 7
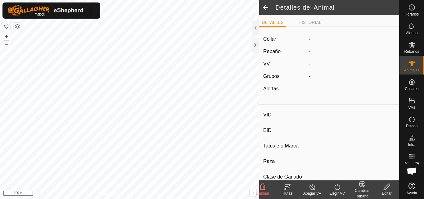
type input "0408"
type input "000000000000408"
type input "-"
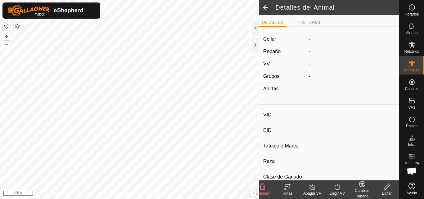
type input "0 kg"
type input "-"
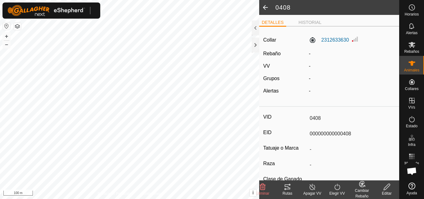
click at [316, 55] on div "-" at bounding box center [352, 53] width 91 height 7
click at [307, 53] on div "-" at bounding box center [352, 53] width 91 height 7
click at [339, 188] on icon at bounding box center [338, 186] width 8 height 7
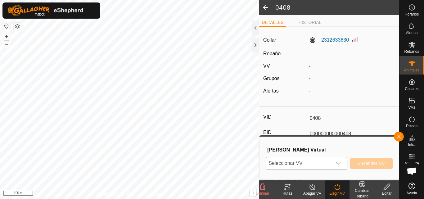
click at [339, 163] on icon "dropdown trigger" at bounding box center [338, 163] width 4 height 2
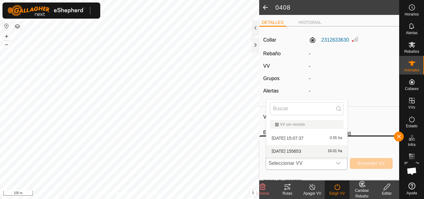
click at [325, 152] on li "[DATE] 155653 16.01 ha" at bounding box center [306, 151] width 81 height 12
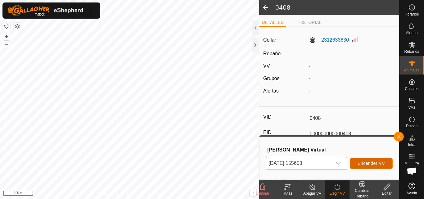
click at [359, 162] on span "Encender VV" at bounding box center [371, 163] width 27 height 5
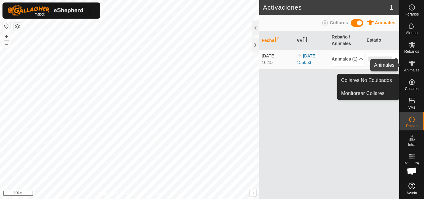
click at [411, 60] on icon at bounding box center [411, 63] width 7 height 7
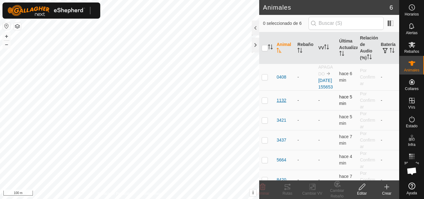
click at [283, 104] on span "1132" at bounding box center [282, 100] width 10 height 7
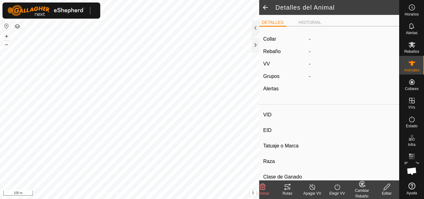
type input "1132"
type input "000000000001132"
type input "-"
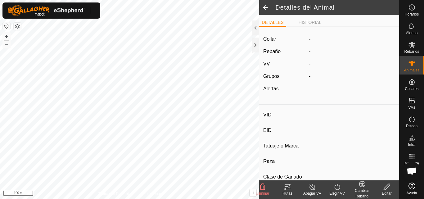
type input "0 kg"
type input "-"
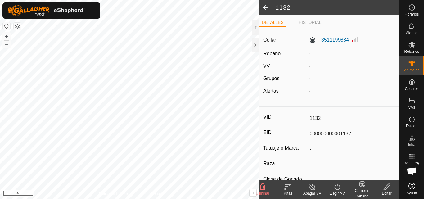
click at [342, 188] on turn-on-svg-icon at bounding box center [337, 186] width 25 height 7
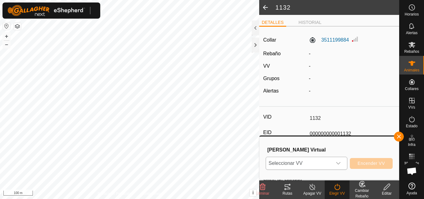
click at [340, 164] on icon "dropdown trigger" at bounding box center [338, 163] width 5 height 5
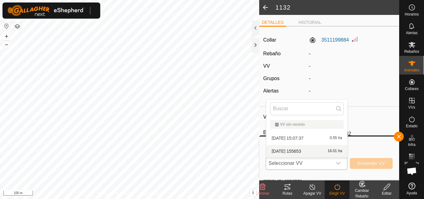
click at [312, 150] on li "[DATE] 155653 16.01 ha" at bounding box center [306, 151] width 81 height 12
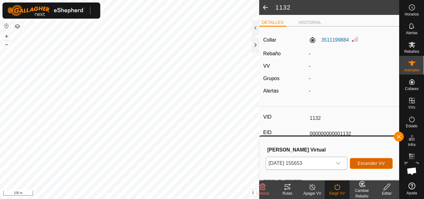
click at [362, 161] on span "Encender VV" at bounding box center [371, 163] width 27 height 5
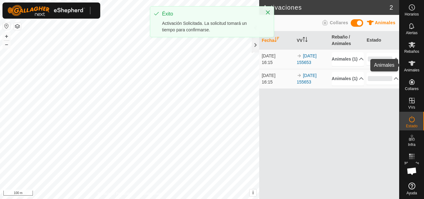
click at [414, 63] on icon at bounding box center [411, 63] width 7 height 7
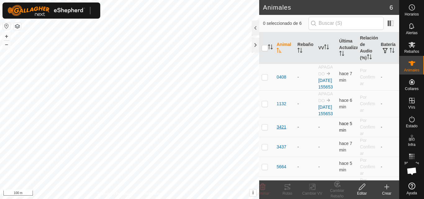
click at [282, 130] on span "3421" at bounding box center [282, 127] width 10 height 7
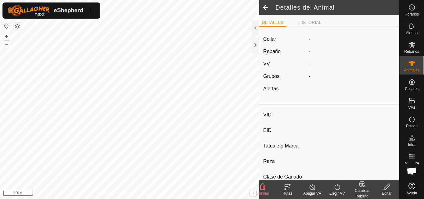
type input "3421"
type input "000000000003421"
type input "-"
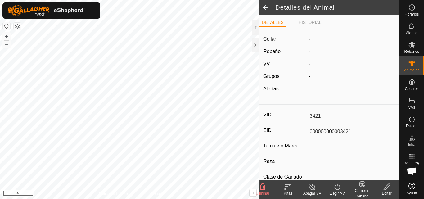
type input "0 kg"
type input "-"
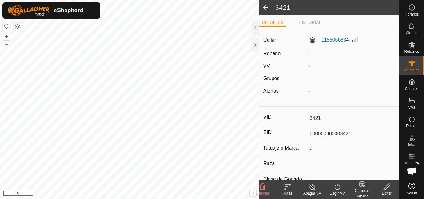
click at [339, 189] on icon at bounding box center [337, 187] width 6 height 6
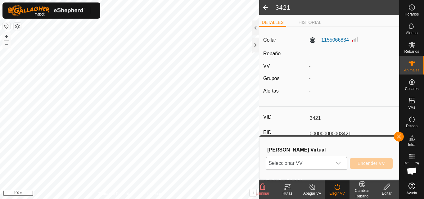
click at [337, 162] on icon "dropdown trigger" at bounding box center [338, 163] width 5 height 5
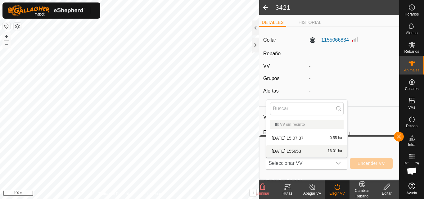
click at [325, 151] on li "[DATE] 155653 16.01 ha" at bounding box center [306, 151] width 81 height 12
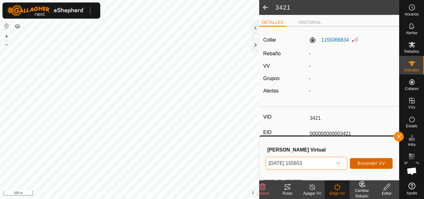
click at [367, 164] on span "Encender VV" at bounding box center [371, 163] width 27 height 5
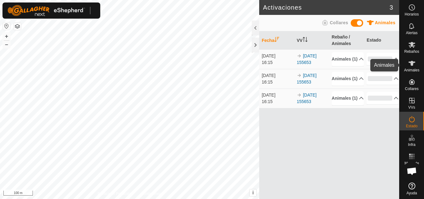
click at [413, 64] on icon at bounding box center [411, 63] width 7 height 7
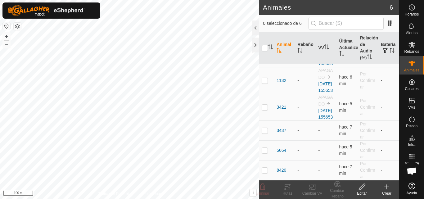
scroll to position [43, 0]
click at [284, 131] on span "3437" at bounding box center [282, 130] width 10 height 7
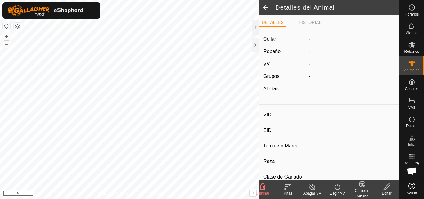
type input "3437"
type input "000000000003437"
type input "-"
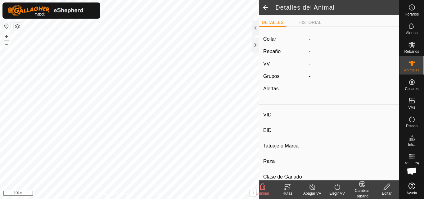
type input "0 kg"
type input "-"
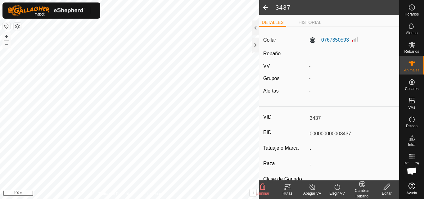
click at [343, 188] on turn-on-svg-icon at bounding box center [337, 186] width 25 height 7
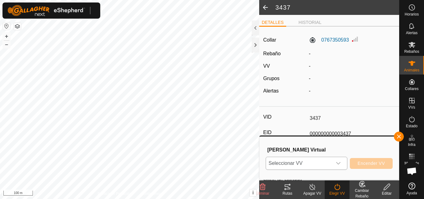
click at [336, 161] on icon "dropdown trigger" at bounding box center [338, 163] width 5 height 5
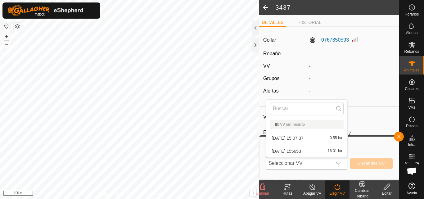
click at [327, 151] on li "[DATE] 155653 16.01 ha" at bounding box center [306, 151] width 81 height 12
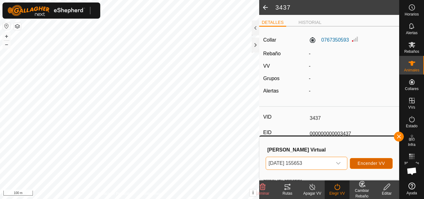
click at [361, 165] on span "Encender VV" at bounding box center [371, 163] width 27 height 5
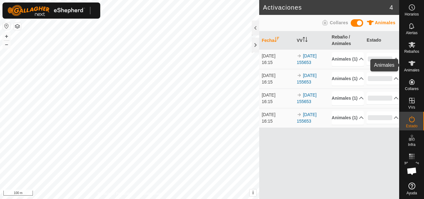
click at [417, 68] on span "Animales" at bounding box center [411, 70] width 15 height 4
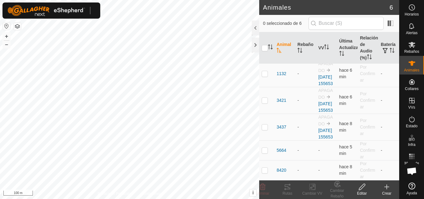
scroll to position [56, 0]
click at [286, 149] on span "5664" at bounding box center [282, 150] width 10 height 7
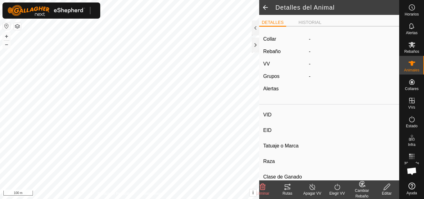
type input "5664"
type input "000000000005664"
type input "-"
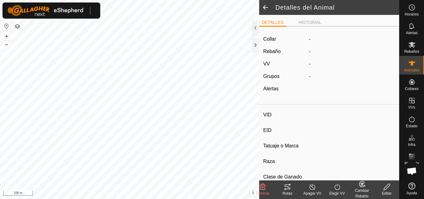
type input "0 kg"
type input "-"
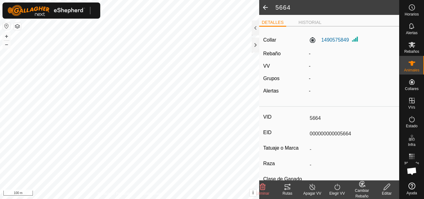
click at [339, 187] on icon at bounding box center [338, 186] width 8 height 7
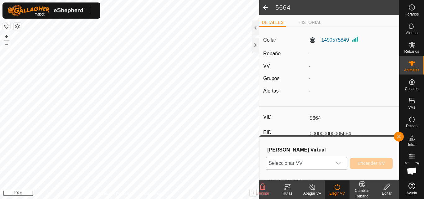
click at [340, 163] on icon "dropdown trigger" at bounding box center [338, 163] width 5 height 5
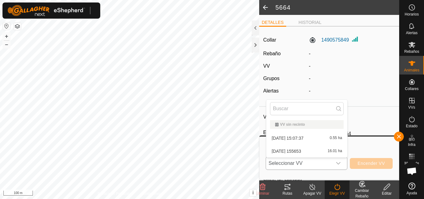
click at [334, 153] on li "[DATE] 155653 16.01 ha" at bounding box center [306, 151] width 81 height 12
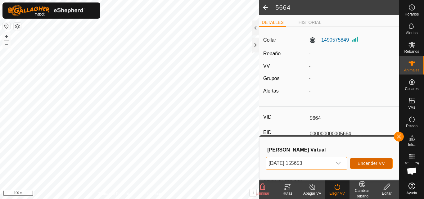
click at [369, 161] on span "Encender VV" at bounding box center [371, 163] width 27 height 5
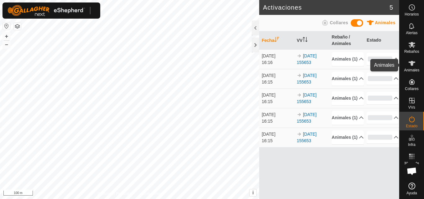
click at [414, 63] on icon at bounding box center [412, 63] width 7 height 5
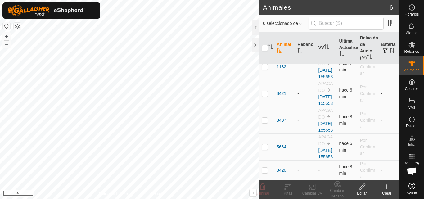
scroll to position [70, 0]
click at [282, 170] on span "8420" at bounding box center [282, 170] width 10 height 7
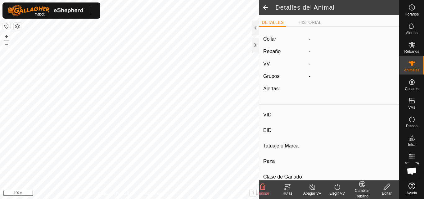
type input "8420"
type input "000000000008420"
type input "-"
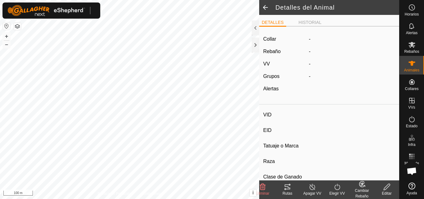
type input "0 kg"
type input "-"
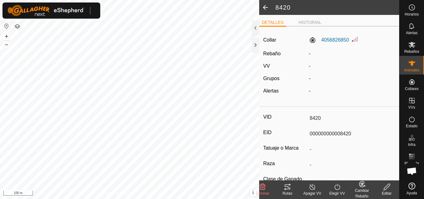
click at [335, 188] on icon at bounding box center [337, 187] width 6 height 6
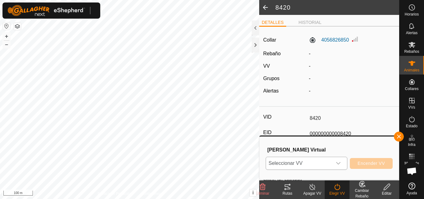
click at [337, 166] on icon "dropdown trigger" at bounding box center [338, 163] width 5 height 5
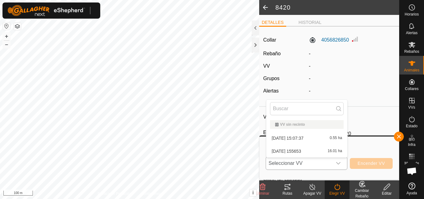
click at [325, 148] on li "[DATE] 155653 16.01 ha" at bounding box center [306, 151] width 81 height 12
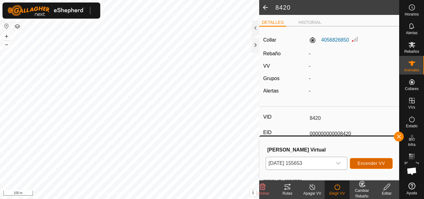
click at [371, 166] on button "Encender VV" at bounding box center [371, 163] width 43 height 11
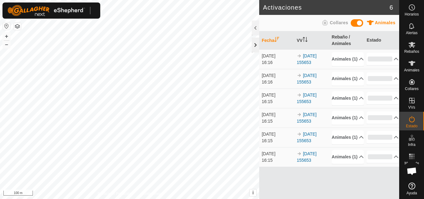
click at [258, 47] on div at bounding box center [255, 45] width 7 height 15
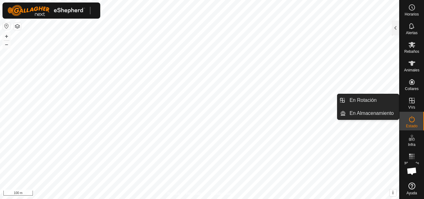
click at [413, 103] on icon at bounding box center [412, 101] width 6 height 6
click at [383, 101] on link "En Rotación" at bounding box center [372, 100] width 53 height 12
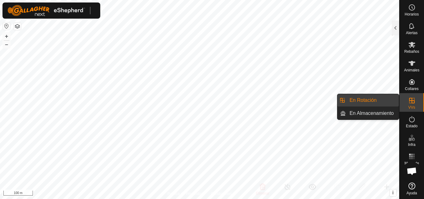
click at [383, 101] on link "En Rotación" at bounding box center [372, 100] width 53 height 12
click at [368, 100] on link "En Rotación" at bounding box center [372, 100] width 53 height 12
click at [406, 107] on div "VVs" at bounding box center [412, 102] width 25 height 19
click at [377, 99] on link "En Rotación" at bounding box center [372, 100] width 53 height 12
drag, startPoint x: 411, startPoint y: 111, endPoint x: 410, endPoint y: 105, distance: 6.8
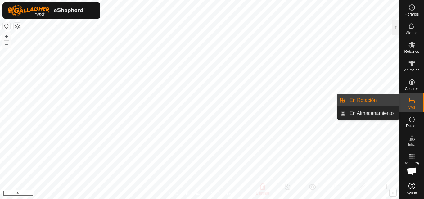
click at [380, 101] on link "En Rotación" at bounding box center [372, 100] width 53 height 12
click at [413, 98] on icon at bounding box center [411, 100] width 7 height 7
click at [383, 98] on link "En Rotación" at bounding box center [372, 100] width 53 height 12
click at [363, 99] on link "En Rotación" at bounding box center [372, 100] width 53 height 12
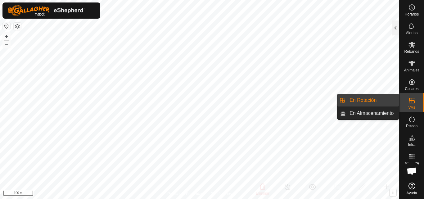
click at [373, 98] on link "En Rotación" at bounding box center [372, 100] width 53 height 12
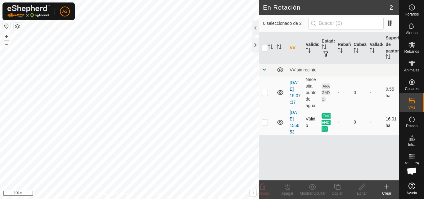
click at [264, 125] on p-checkbox at bounding box center [265, 122] width 6 height 5
checkbox input "true"
click at [285, 185] on line at bounding box center [287, 187] width 5 height 5
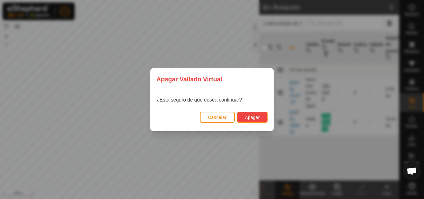
click at [246, 118] on span "Apagar" at bounding box center [252, 117] width 15 height 5
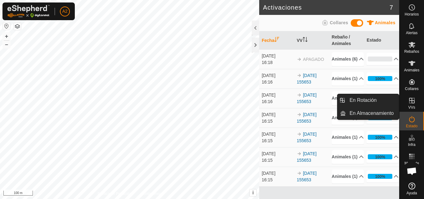
click at [411, 107] on span "VVs" at bounding box center [411, 108] width 7 height 4
click at [370, 105] on link "En Rotación" at bounding box center [372, 100] width 53 height 12
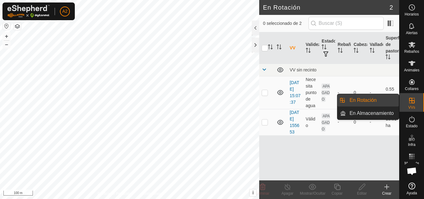
click at [370, 105] on link "En Rotación" at bounding box center [372, 100] width 53 height 12
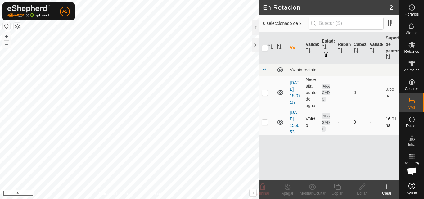
click at [264, 125] on p-checkbox at bounding box center [265, 122] width 6 height 5
checkbox input "true"
click at [362, 189] on icon at bounding box center [362, 187] width 6 height 6
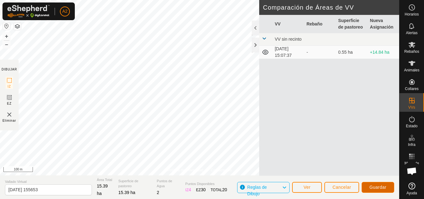
click at [372, 184] on button "Guardar" at bounding box center [378, 187] width 33 height 11
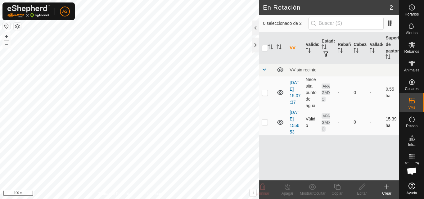
click at [267, 125] on p-checkbox at bounding box center [265, 122] width 6 height 5
checkbox input "true"
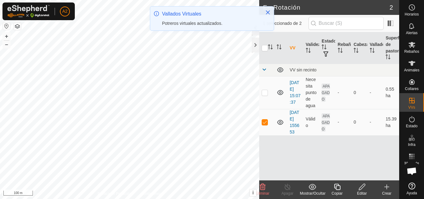
click at [256, 48] on div at bounding box center [255, 45] width 7 height 15
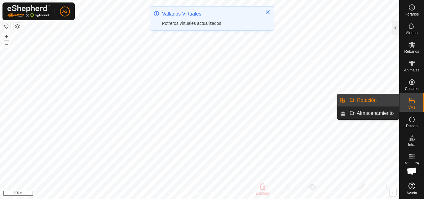
click at [416, 109] on div "VVs" at bounding box center [412, 102] width 25 height 19
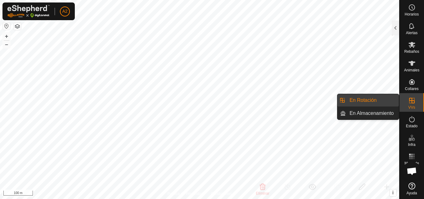
click at [374, 102] on link "En Rotación" at bounding box center [372, 100] width 53 height 12
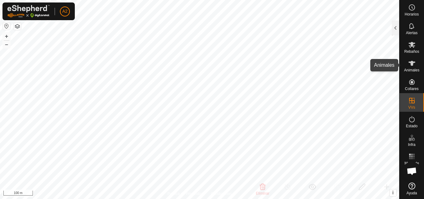
click at [405, 66] on div "Animales" at bounding box center [412, 65] width 25 height 19
click at [407, 65] on es-animals-svg-icon at bounding box center [412, 63] width 11 height 10
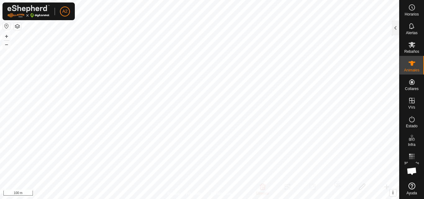
click at [414, 65] on icon at bounding box center [411, 63] width 7 height 7
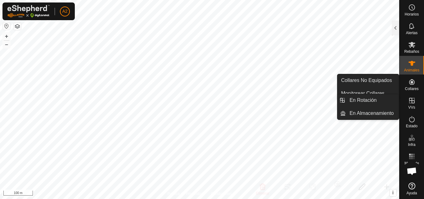
click at [413, 103] on icon at bounding box center [412, 101] width 6 height 6
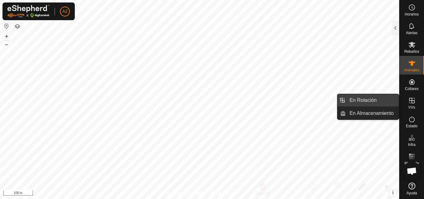
click at [380, 99] on link "En Rotación" at bounding box center [372, 100] width 53 height 12
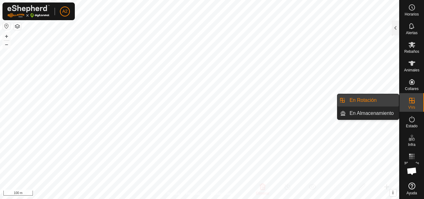
click at [370, 99] on link "En Rotación" at bounding box center [372, 100] width 53 height 12
click at [395, 100] on link "En Rotación" at bounding box center [372, 100] width 53 height 12
click at [381, 98] on link "En Rotación" at bounding box center [372, 100] width 53 height 12
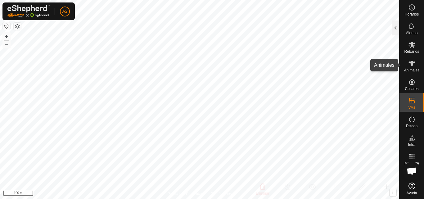
click at [408, 68] on span "Animales" at bounding box center [411, 70] width 15 height 4
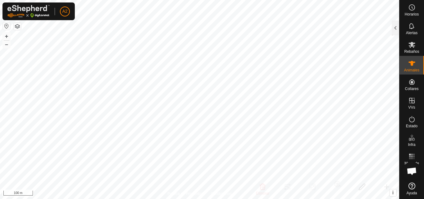
click at [408, 68] on span "Animales" at bounding box center [411, 70] width 15 height 4
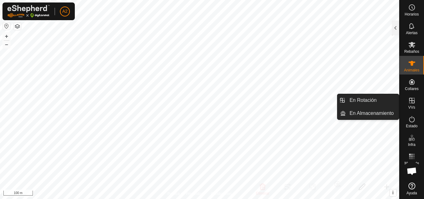
click at [413, 99] on icon at bounding box center [411, 100] width 7 height 7
click at [372, 99] on link "En Rotación" at bounding box center [372, 100] width 53 height 12
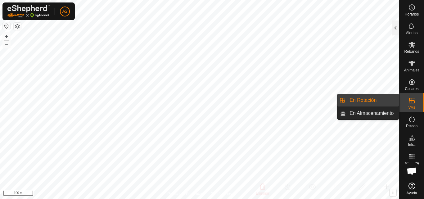
click at [372, 99] on link "En Rotación" at bounding box center [372, 100] width 53 height 12
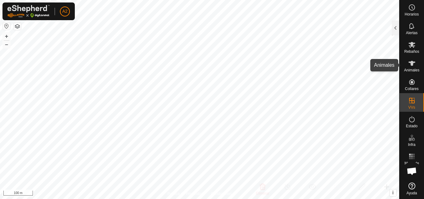
click at [410, 68] on span "Animales" at bounding box center [411, 70] width 15 height 4
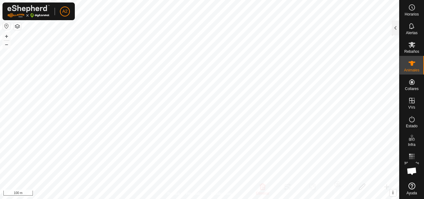
click at [410, 68] on span "Animales" at bounding box center [411, 70] width 15 height 4
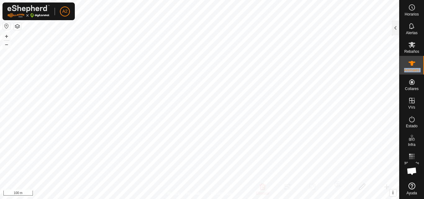
click at [410, 68] on span "Animales" at bounding box center [411, 70] width 15 height 4
click at [407, 65] on es-animals-svg-icon at bounding box center [412, 63] width 11 height 10
click at [414, 66] on icon at bounding box center [411, 63] width 7 height 7
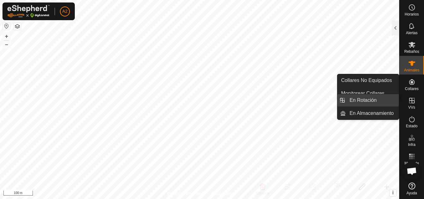
click at [369, 100] on link "En Rotación" at bounding box center [372, 100] width 53 height 12
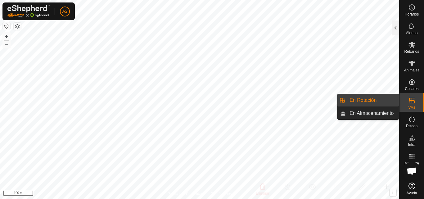
click at [369, 100] on link "En Rotación" at bounding box center [372, 100] width 53 height 12
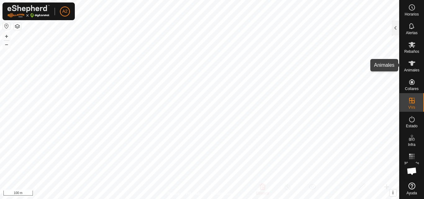
click at [410, 66] on icon at bounding box center [411, 63] width 7 height 7
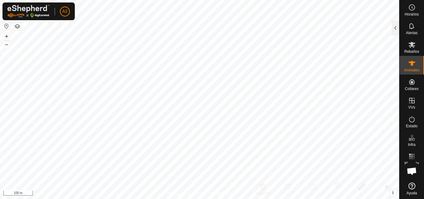
click at [410, 66] on icon at bounding box center [411, 63] width 7 height 7
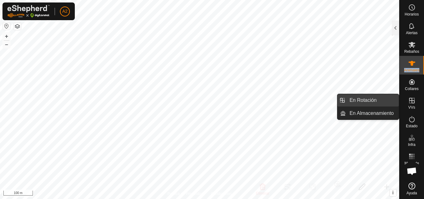
click at [384, 99] on link "En Rotación" at bounding box center [372, 100] width 53 height 12
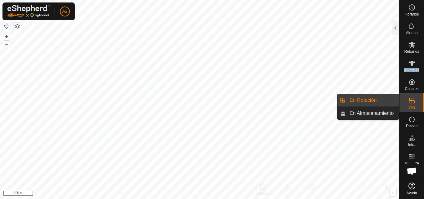
click at [384, 99] on link "En Rotación" at bounding box center [372, 100] width 53 height 12
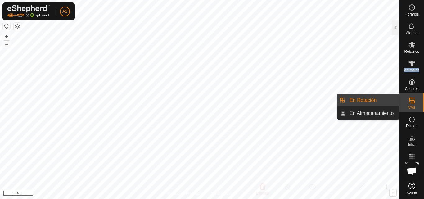
click at [384, 99] on link "En Rotación" at bounding box center [372, 100] width 53 height 12
click at [367, 101] on link "En Rotación" at bounding box center [372, 100] width 53 height 12
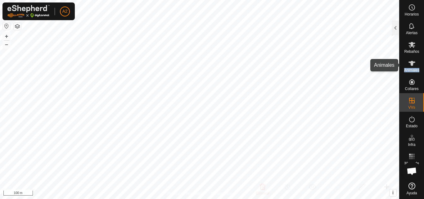
click at [422, 68] on div "Animales" at bounding box center [412, 65] width 25 height 19
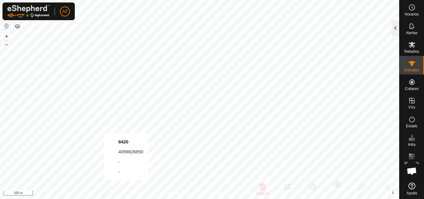
checkbox input "false"
checkbox input "true"
checkbox input "false"
checkbox input "true"
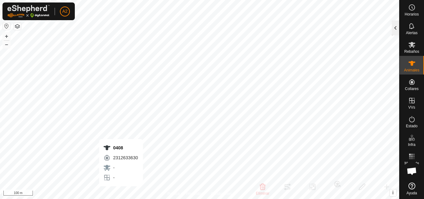
checkbox input "false"
checkbox input "true"
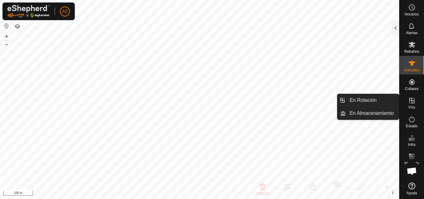
click at [412, 101] on icon at bounding box center [412, 101] width 6 height 6
click at [378, 102] on link "En Rotación" at bounding box center [372, 100] width 53 height 12
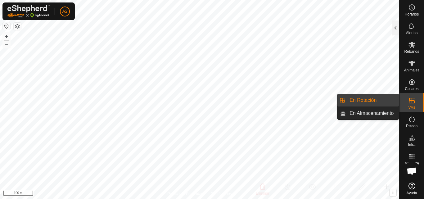
click at [378, 102] on link "En Rotación" at bounding box center [372, 100] width 53 height 12
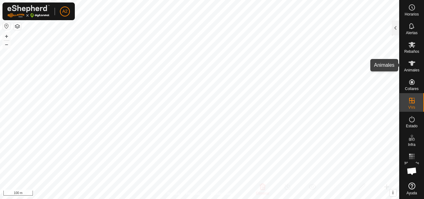
click at [413, 64] on icon at bounding box center [411, 63] width 7 height 7
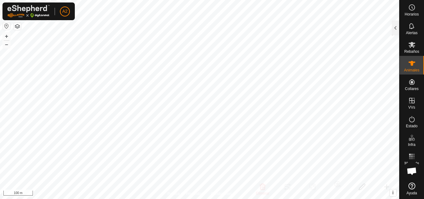
click at [413, 64] on icon at bounding box center [411, 63] width 7 height 7
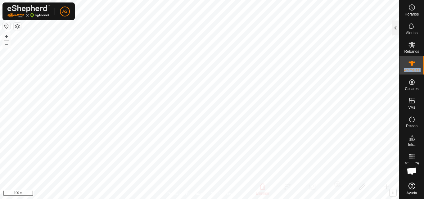
click at [413, 64] on icon at bounding box center [411, 63] width 7 height 7
click at [397, 33] on div at bounding box center [395, 27] width 7 height 15
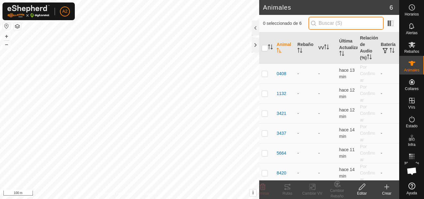
click at [372, 29] on input "text" at bounding box center [346, 23] width 75 height 13
click at [280, 71] on span "0408" at bounding box center [282, 74] width 10 height 7
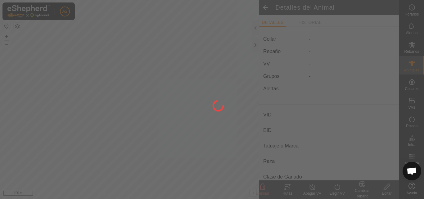
type input "0408"
type input "000000000000408"
type input "-"
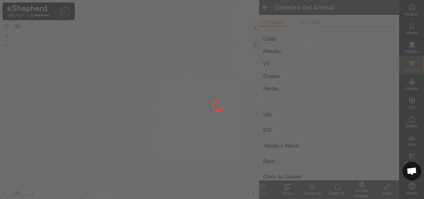
type input "0 kg"
type input "-"
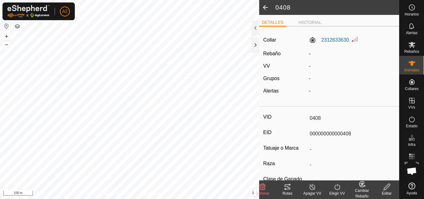
click at [339, 191] on div "Elegir VV" at bounding box center [337, 194] width 25 height 6
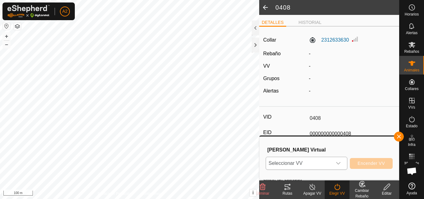
click at [341, 162] on div "dropdown trigger" at bounding box center [338, 163] width 12 height 12
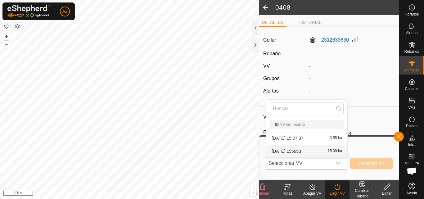
click at [318, 149] on li "2025-10-11 155653 15.39 ha" at bounding box center [306, 151] width 81 height 12
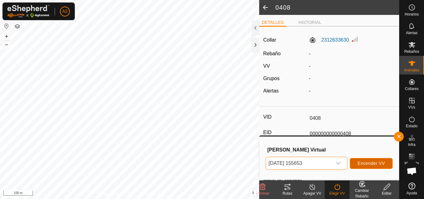
click at [356, 162] on button "Encender VV" at bounding box center [371, 163] width 43 height 11
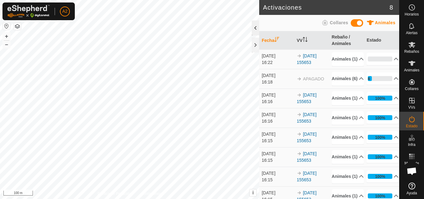
click at [257, 32] on div at bounding box center [255, 27] width 7 height 15
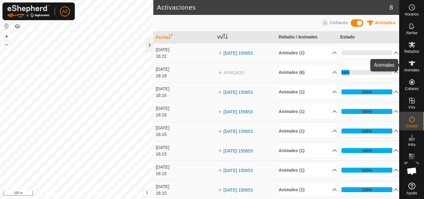
click at [408, 63] on icon at bounding box center [411, 63] width 7 height 7
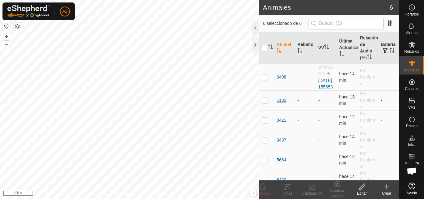
click at [281, 104] on span "1132" at bounding box center [282, 100] width 10 height 7
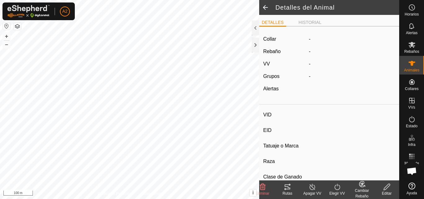
type input "1132"
type input "000000000001132"
type input "-"
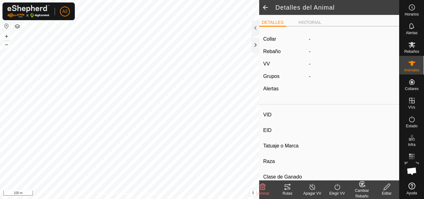
type input "0 kg"
type input "-"
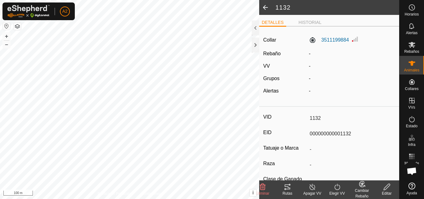
click at [337, 189] on icon at bounding box center [338, 186] width 8 height 7
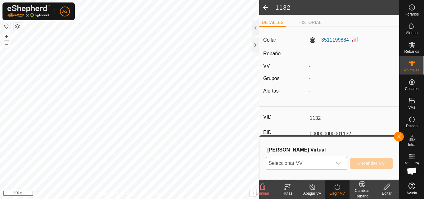
click at [338, 159] on div "dropdown trigger" at bounding box center [338, 163] width 12 height 12
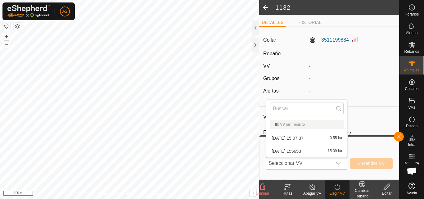
click at [317, 154] on li "2025-10-11 155653 15.39 ha" at bounding box center [306, 151] width 81 height 12
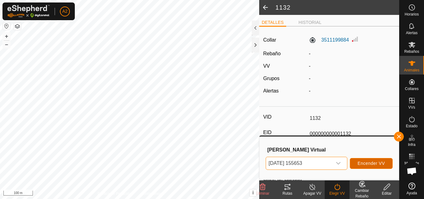
click at [369, 166] on span "Encender VV" at bounding box center [371, 163] width 27 height 5
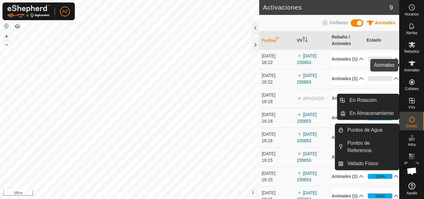
click at [410, 61] on icon at bounding box center [411, 63] width 7 height 7
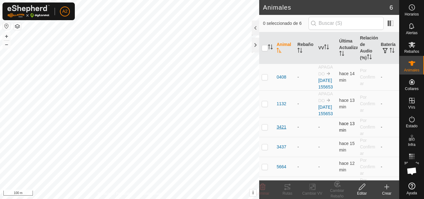
click at [284, 130] on span "3421" at bounding box center [282, 127] width 10 height 7
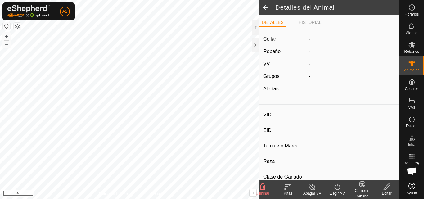
click at [338, 181] on div "Elegir VV" at bounding box center [337, 189] width 25 height 19
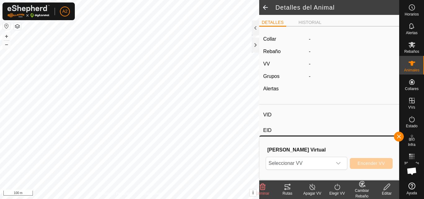
type input "3421"
type input "000000000003421"
type input "-"
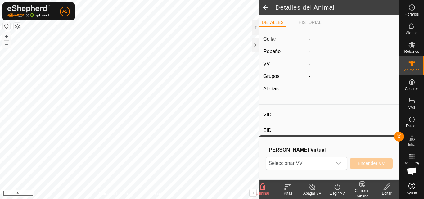
type input "0 kg"
type input "-"
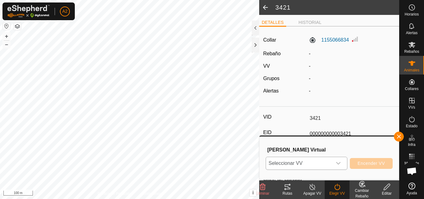
click at [337, 162] on icon "dropdown trigger" at bounding box center [338, 163] width 5 height 5
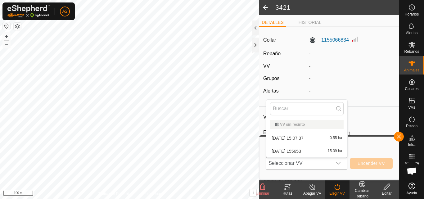
click at [325, 147] on li "2025-10-11 155653 15.39 ha" at bounding box center [306, 151] width 81 height 12
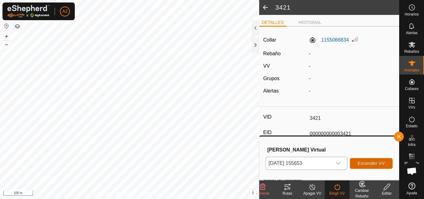
click at [371, 164] on span "Encender VV" at bounding box center [371, 163] width 27 height 5
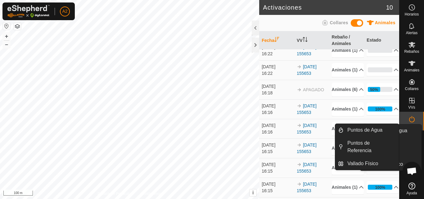
scroll to position [30, 0]
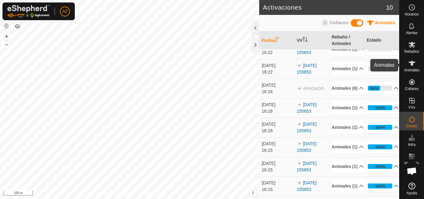
click at [411, 71] on span "Animales" at bounding box center [411, 70] width 15 height 4
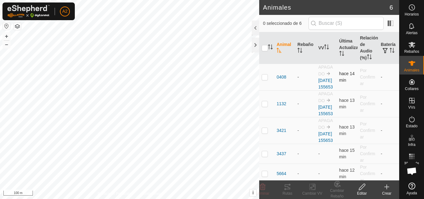
click at [266, 80] on p-checkbox at bounding box center [265, 77] width 6 height 5
checkbox input "true"
click at [264, 106] on p-checkbox at bounding box center [265, 103] width 6 height 5
checkbox input "false"
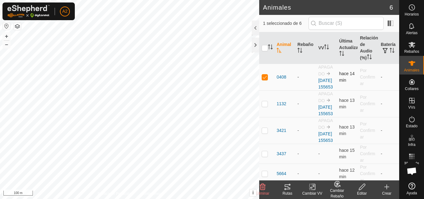
click at [262, 83] on td at bounding box center [266, 77] width 15 height 27
checkbox input "false"
click at [266, 133] on p-checkbox at bounding box center [265, 130] width 6 height 5
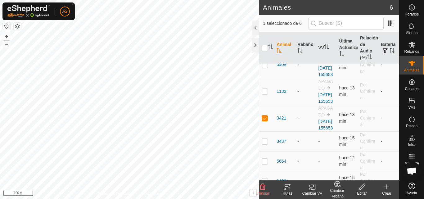
click at [266, 121] on p-checkbox at bounding box center [265, 118] width 6 height 5
checkbox input "false"
click at [267, 144] on p-checkbox at bounding box center [265, 141] width 6 height 5
checkbox input "true"
click at [283, 145] on span "3437" at bounding box center [282, 141] width 10 height 7
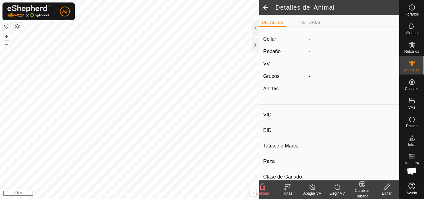
click at [341, 189] on icon at bounding box center [338, 186] width 8 height 7
type input "3437"
type input "000000000003437"
type input "-"
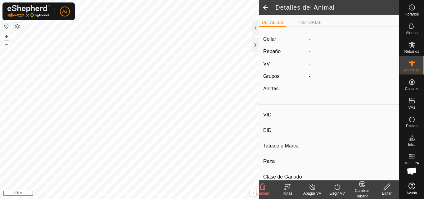
type input "-"
type input "0 kg"
type input "-"
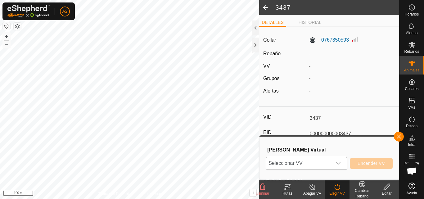
click at [340, 164] on icon "dropdown trigger" at bounding box center [338, 163] width 5 height 5
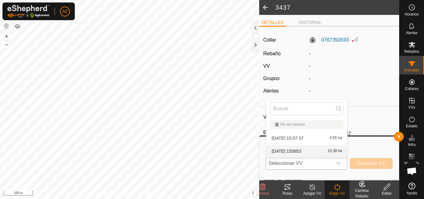
click at [335, 148] on li "2025-10-11 155653 15.39 ha" at bounding box center [306, 151] width 81 height 12
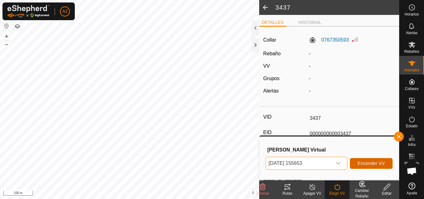
click at [359, 162] on span "Encender VV" at bounding box center [371, 163] width 27 height 5
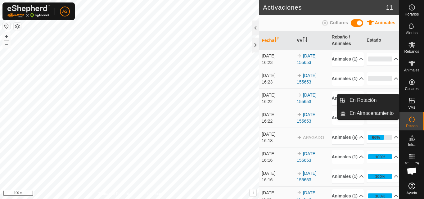
click at [413, 102] on icon at bounding box center [411, 100] width 7 height 7
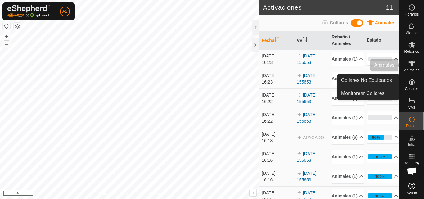
click at [412, 72] on span "Animales" at bounding box center [411, 70] width 15 height 4
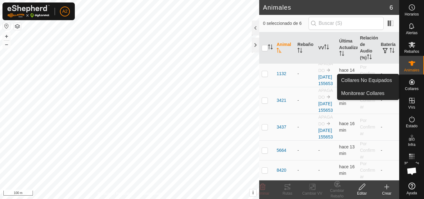
scroll to position [56, 0]
click at [278, 150] on span "5664" at bounding box center [282, 150] width 10 height 7
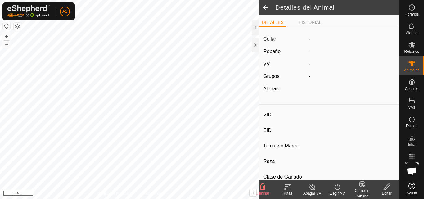
type input "5664"
type input "000000000005664"
type input "-"
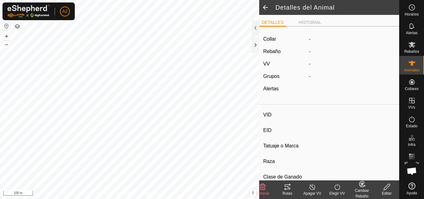
type input "0 kg"
type input "-"
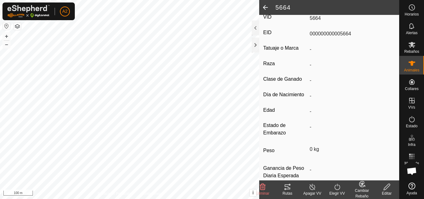
scroll to position [103, 0]
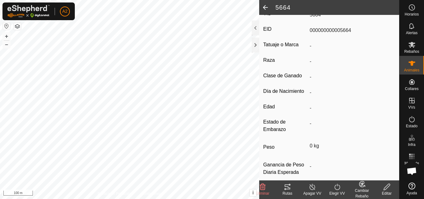
click at [345, 187] on turn-on-svg-icon at bounding box center [337, 186] width 25 height 7
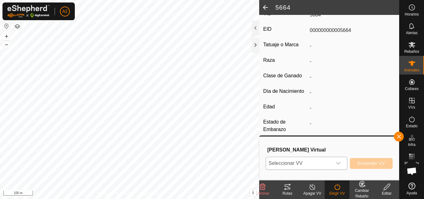
click at [336, 164] on icon "dropdown trigger" at bounding box center [338, 163] width 5 height 5
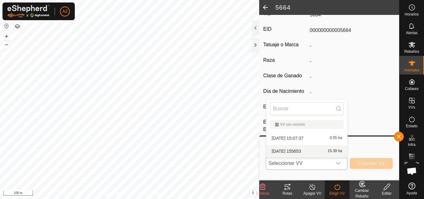
click at [335, 150] on li "2025-10-11 155653 15.39 ha" at bounding box center [306, 151] width 81 height 12
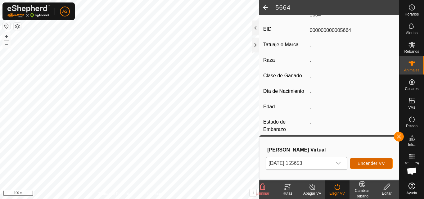
click at [362, 166] on span "Encender VV" at bounding box center [371, 163] width 27 height 5
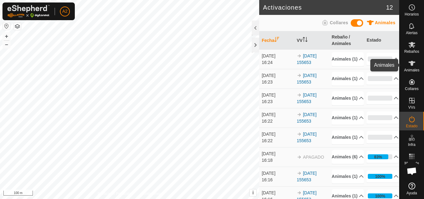
click at [413, 68] on es-animals-svg-icon at bounding box center [412, 63] width 11 height 10
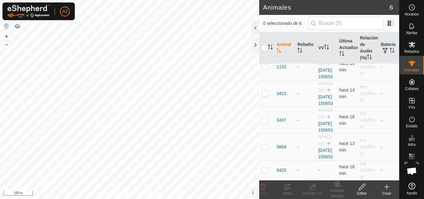
scroll to position [70, 0]
click at [283, 170] on span "8420" at bounding box center [282, 170] width 10 height 7
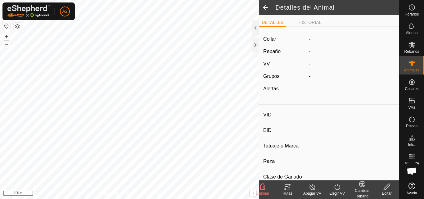
type input "8420"
type input "000000000008420"
type input "-"
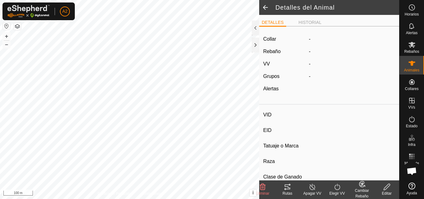
type input "0 kg"
type input "-"
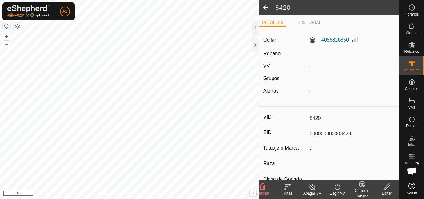
click at [338, 184] on icon at bounding box center [338, 186] width 8 height 7
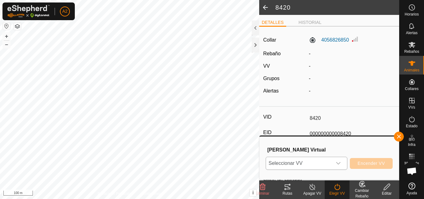
click at [341, 163] on icon "dropdown trigger" at bounding box center [338, 163] width 5 height 5
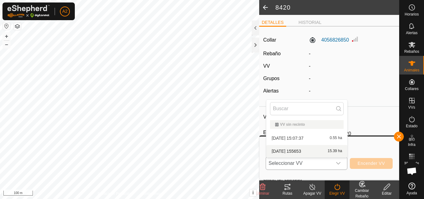
click at [338, 150] on li "2025-10-11 155653 15.39 ha" at bounding box center [306, 151] width 81 height 12
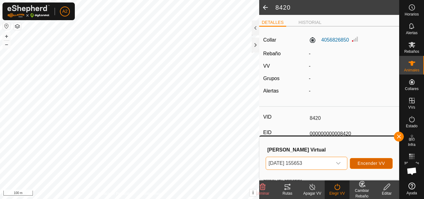
click at [365, 162] on span "Encender VV" at bounding box center [371, 163] width 27 height 5
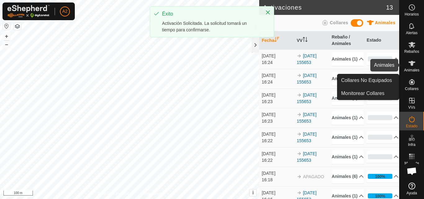
click at [412, 69] on span "Animales" at bounding box center [411, 70] width 15 height 4
